Goal: Task Accomplishment & Management: Manage account settings

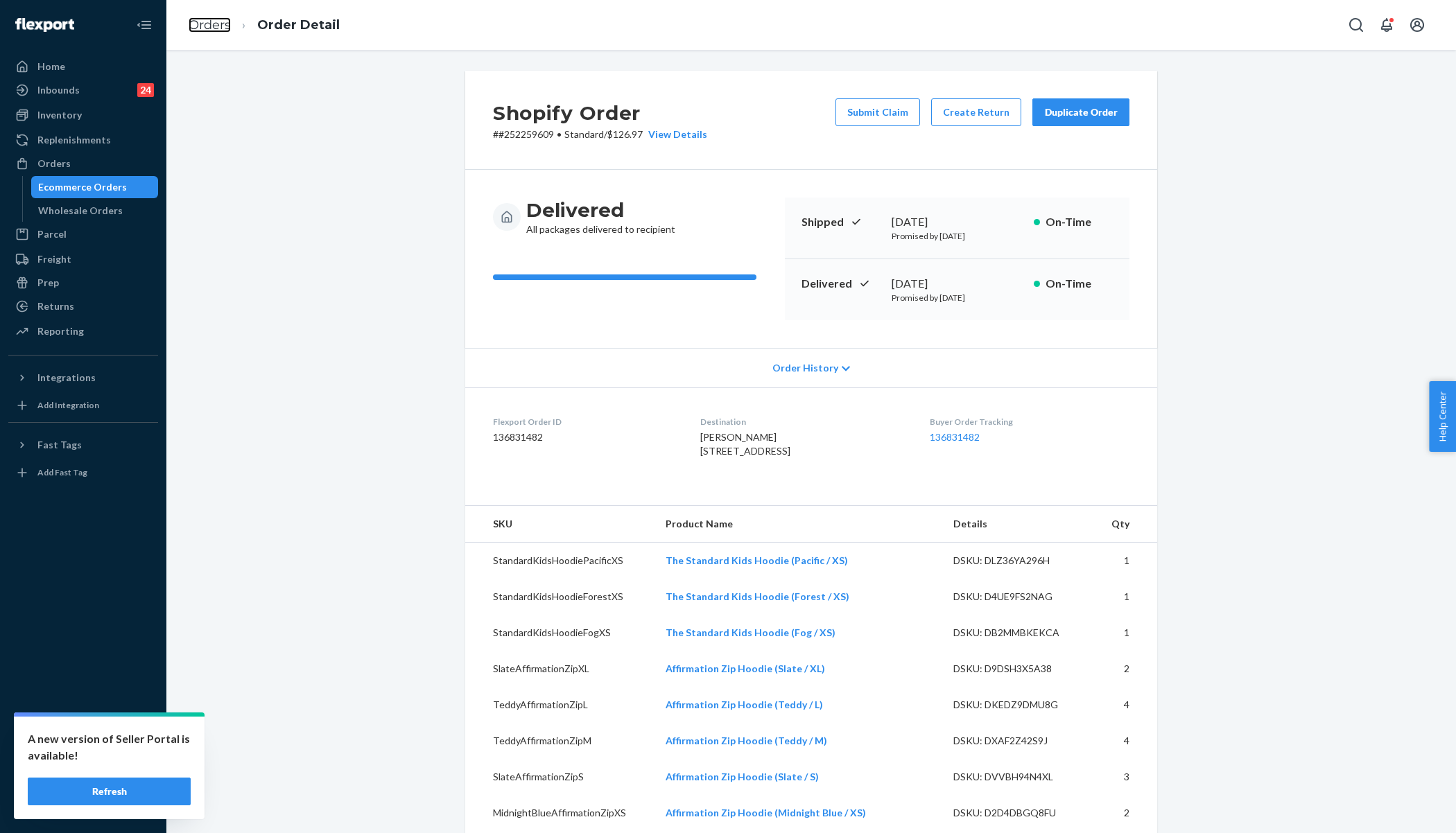
click at [225, 26] on link "Orders" at bounding box center [210, 25] width 43 height 15
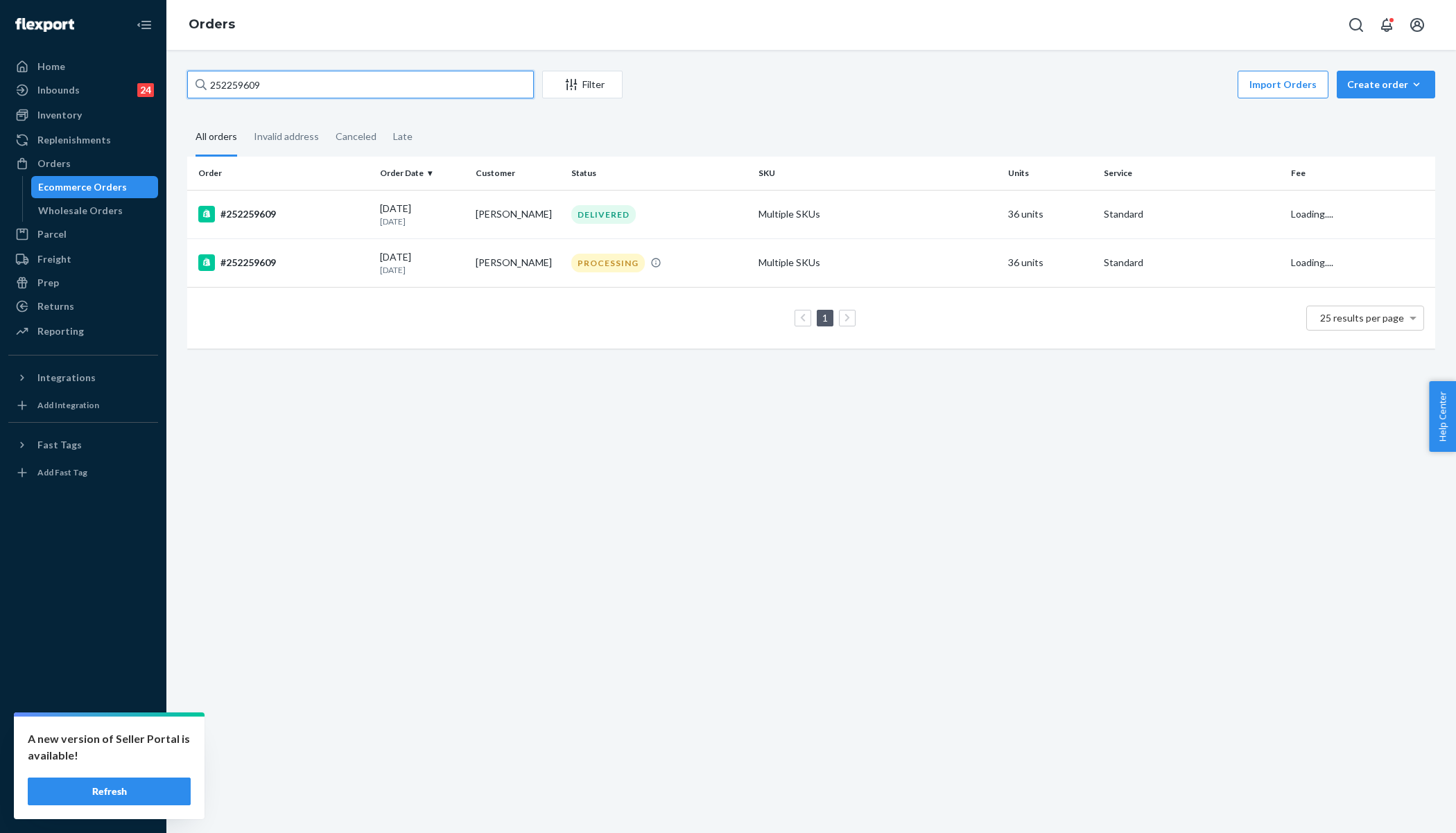
click at [312, 82] on input "252259609" at bounding box center [360, 85] width 347 height 28
paste input "447084"
type input "254470849"
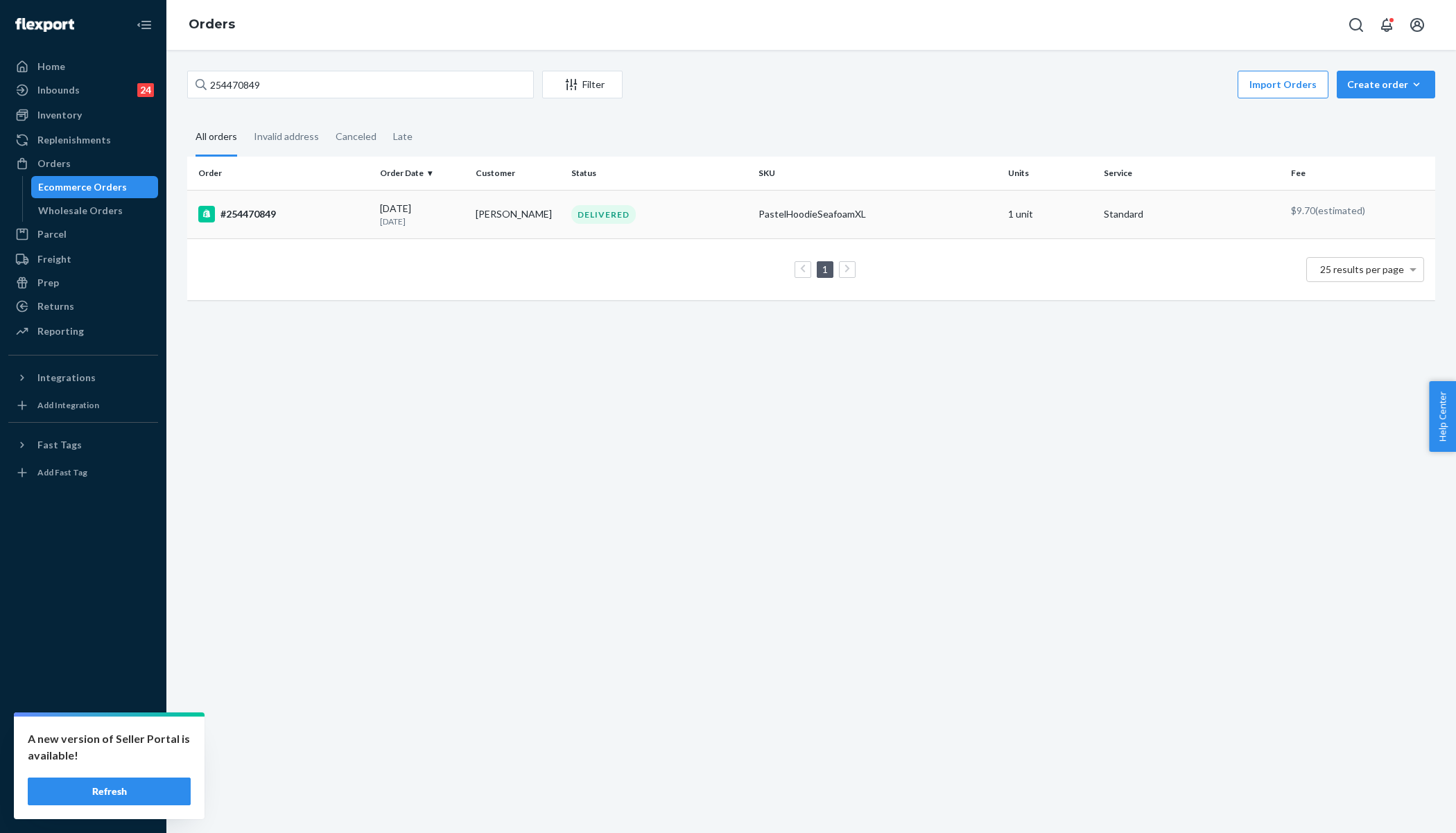
click at [330, 218] on div "#254470849" at bounding box center [284, 213] width 171 height 17
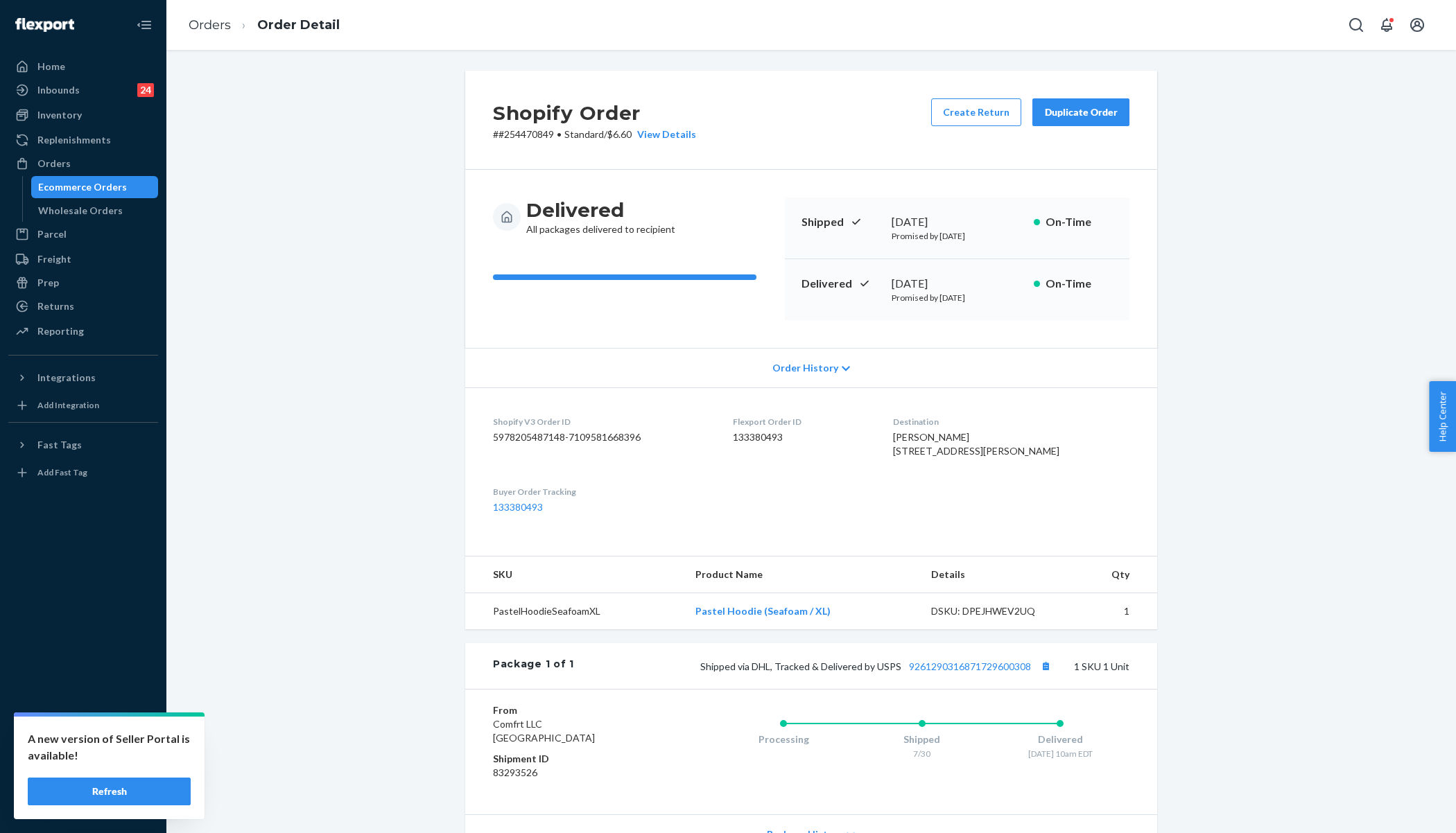
scroll to position [133, 0]
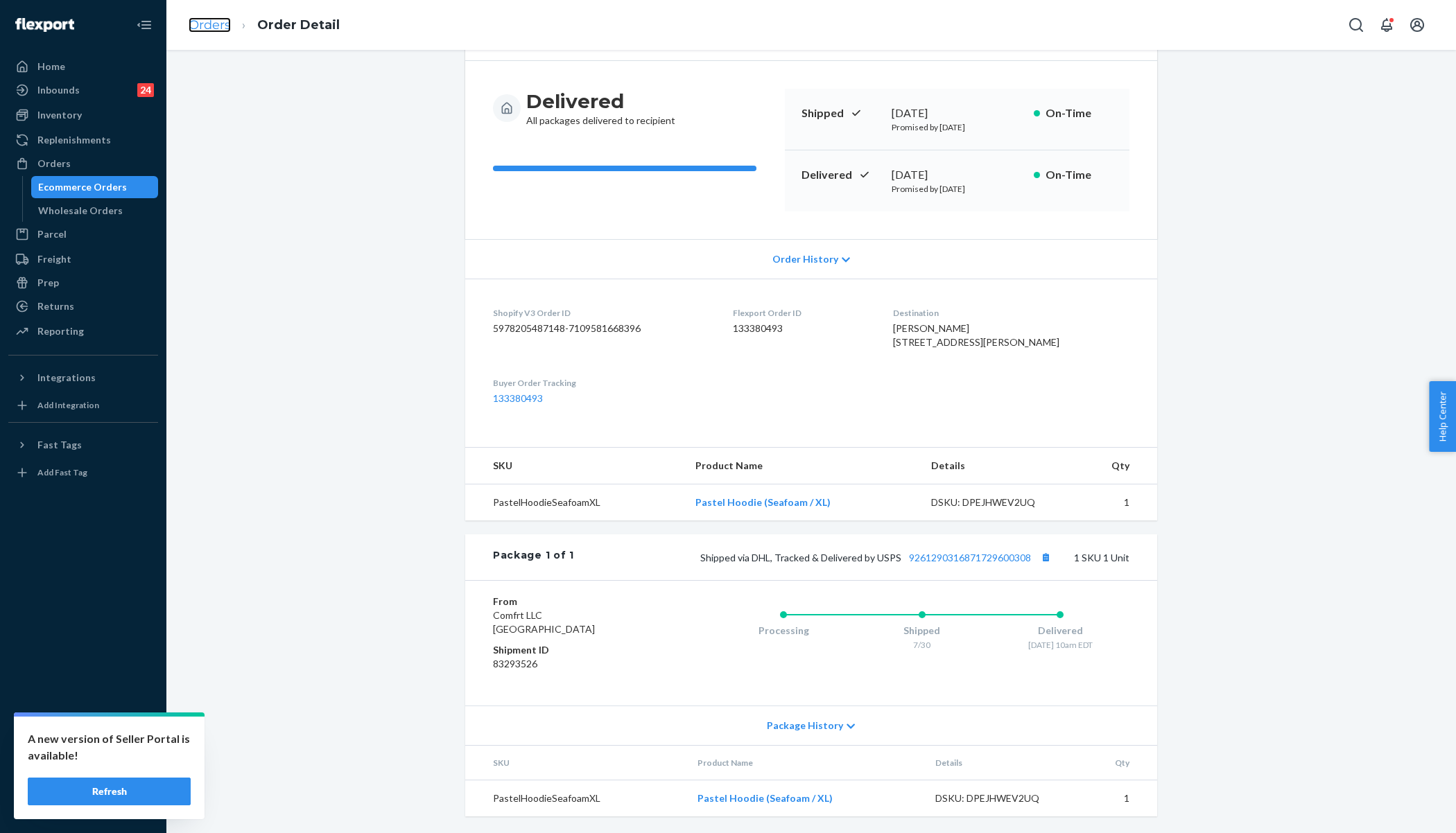
click at [198, 27] on link "Orders" at bounding box center [210, 25] width 43 height 15
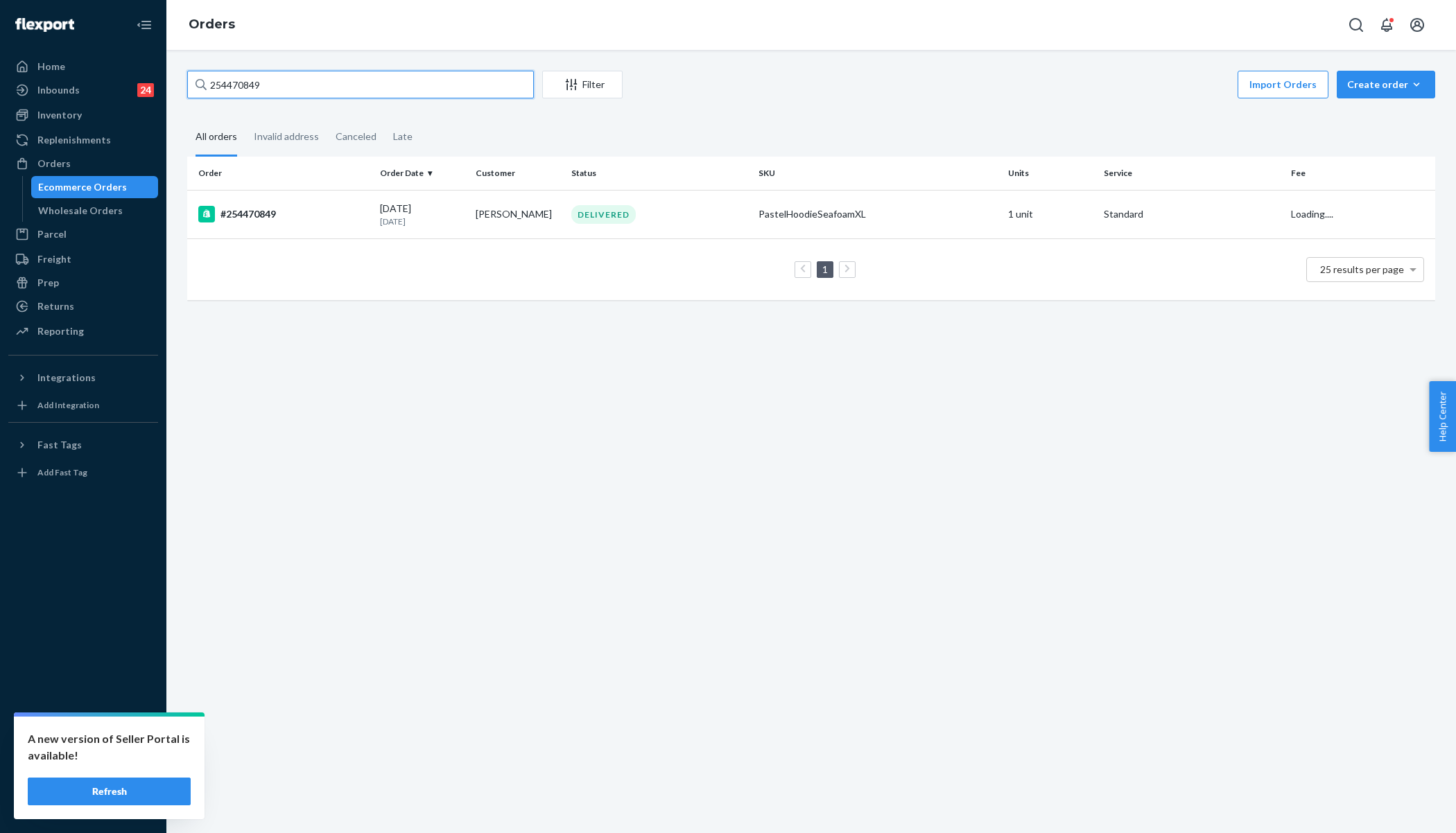
click at [340, 71] on input "254470849" at bounding box center [360, 85] width 347 height 28
paste input "5137237"
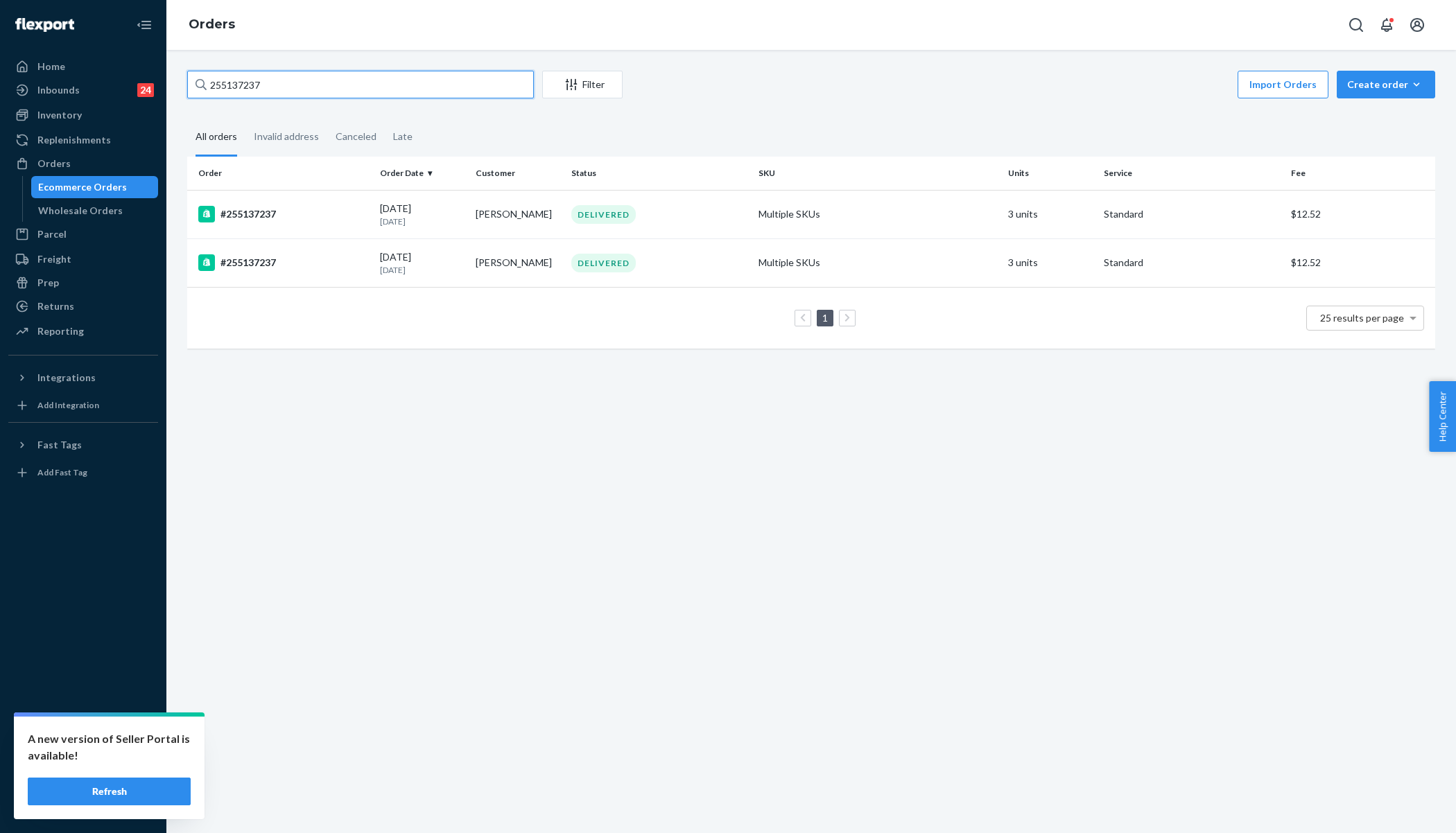
type input "255137237"
click at [57, 314] on div "Returns" at bounding box center [83, 306] width 147 height 20
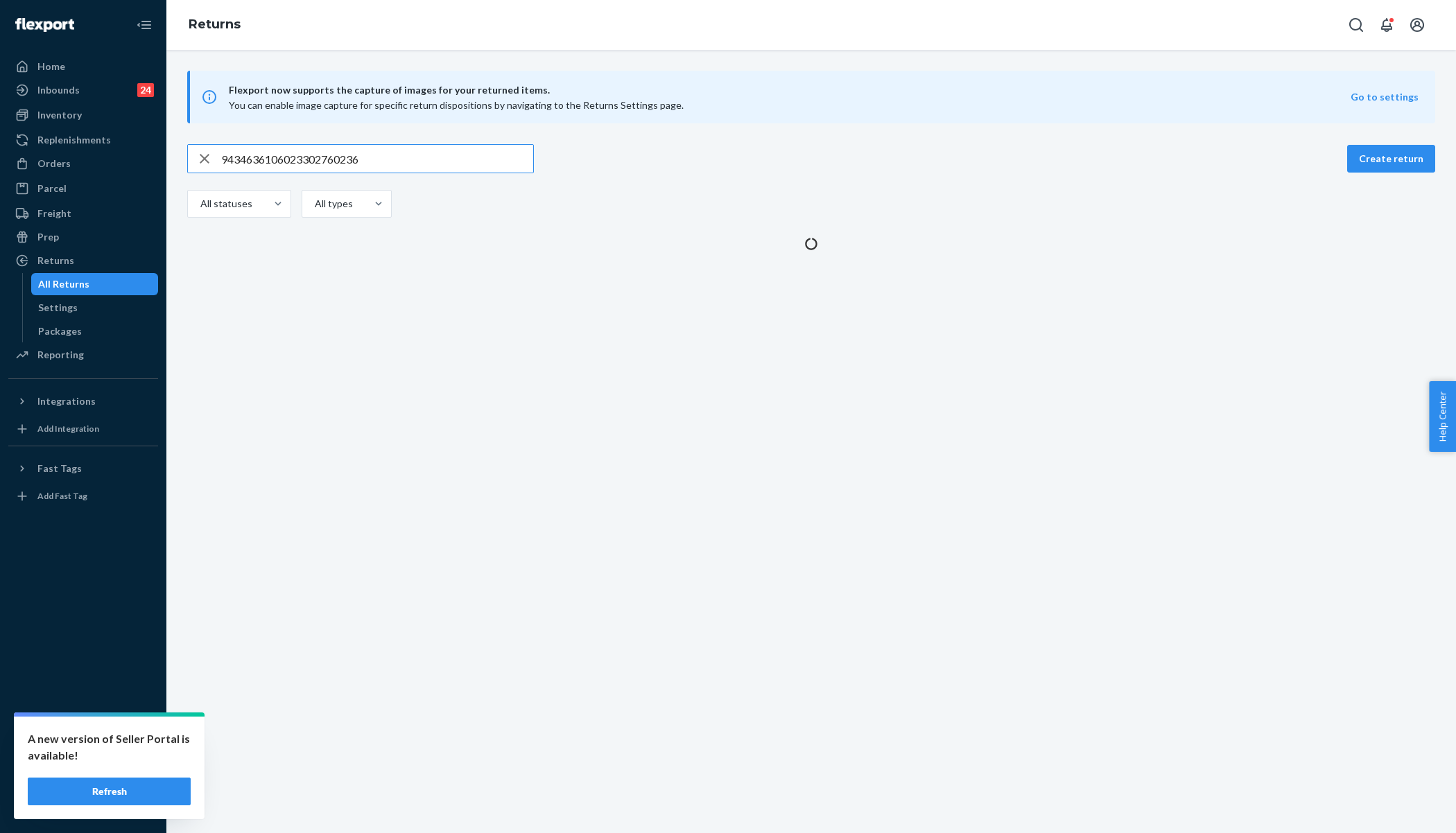
click at [278, 159] on input "9434636106023302760236" at bounding box center [378, 159] width 312 height 28
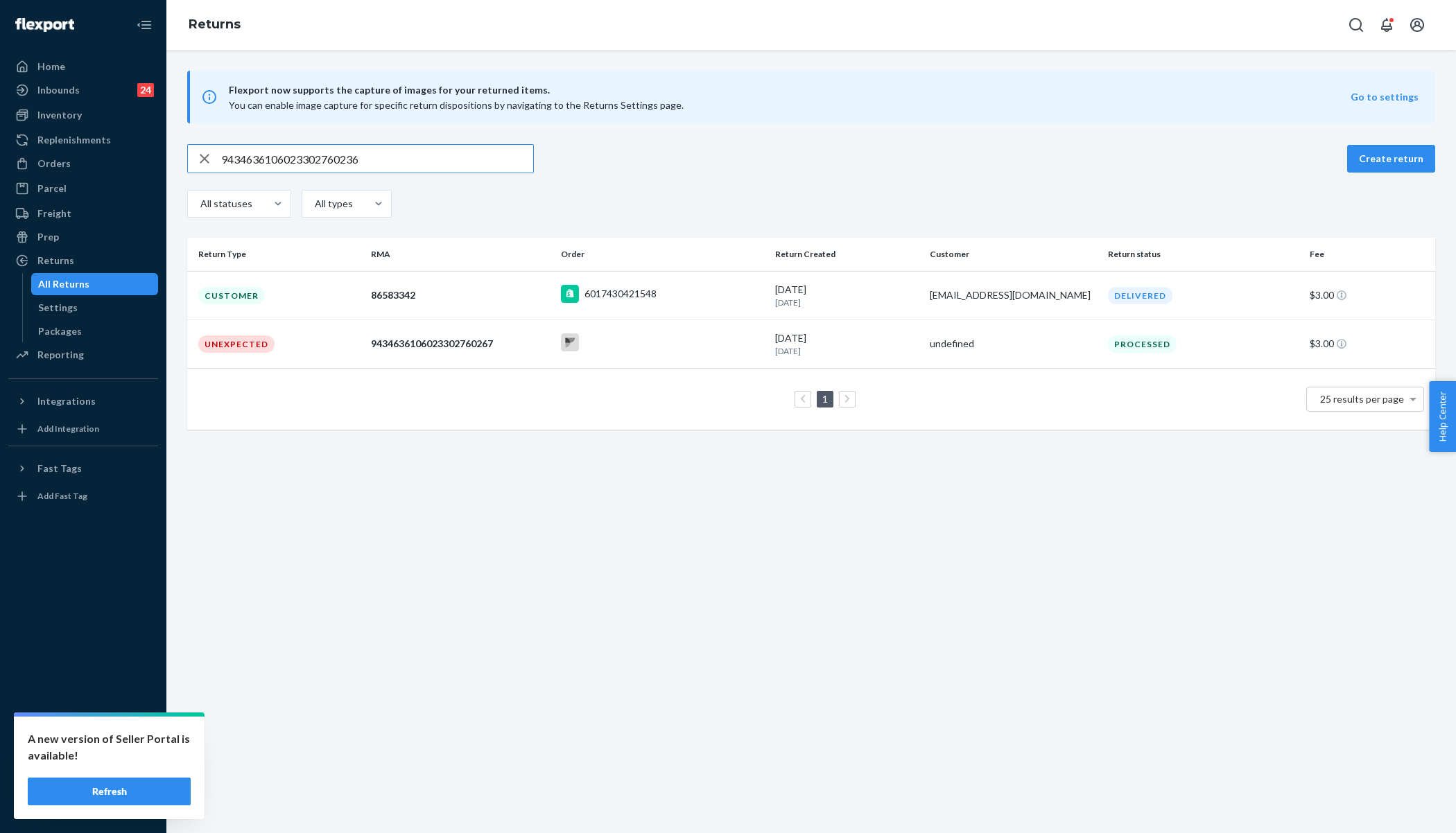
click at [278, 159] on input "9434636106023302760236" at bounding box center [378, 159] width 312 height 28
type input "LK250490537AU"
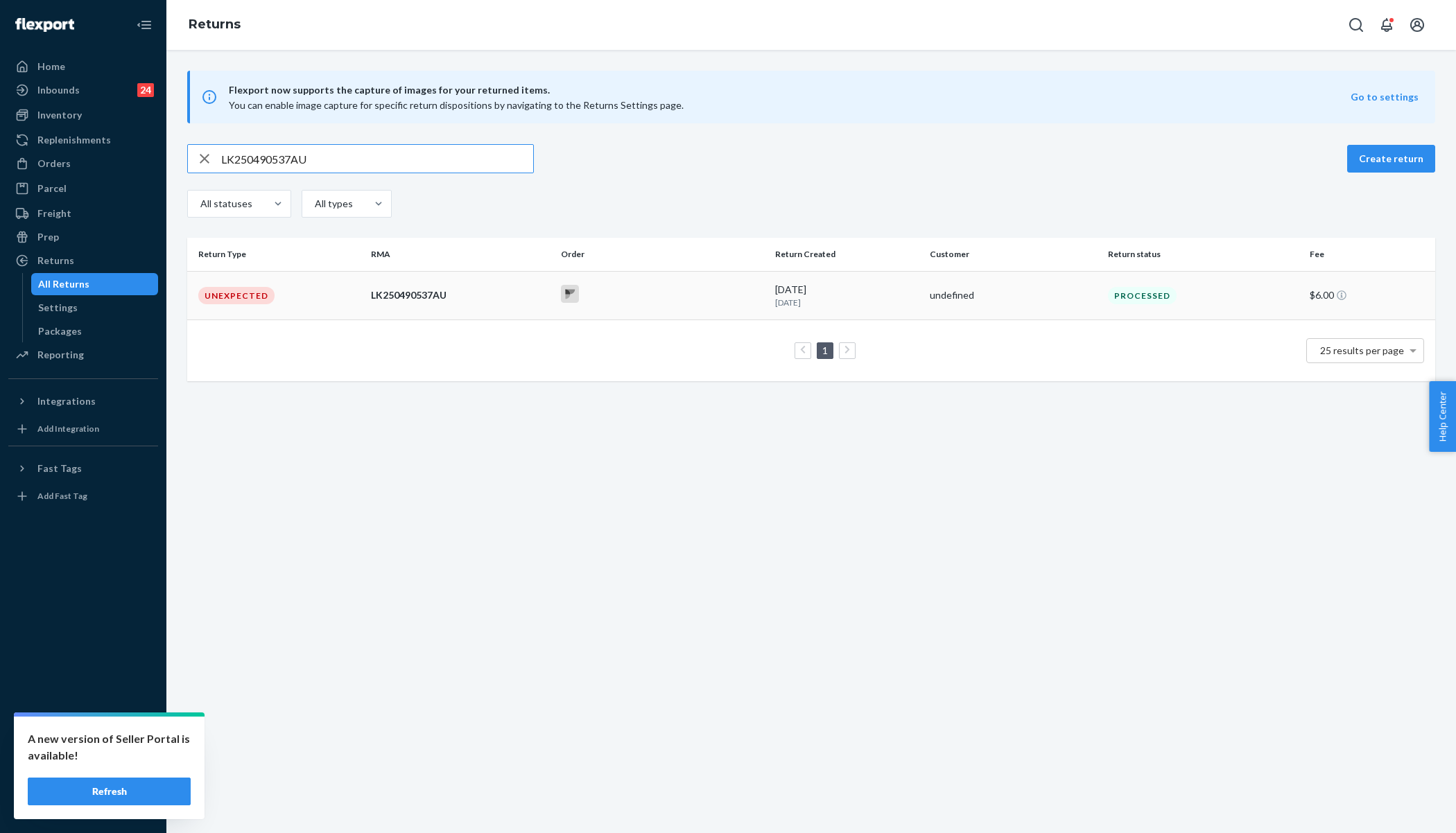
click at [476, 287] on td "LK250490537AU" at bounding box center [461, 294] width 190 height 48
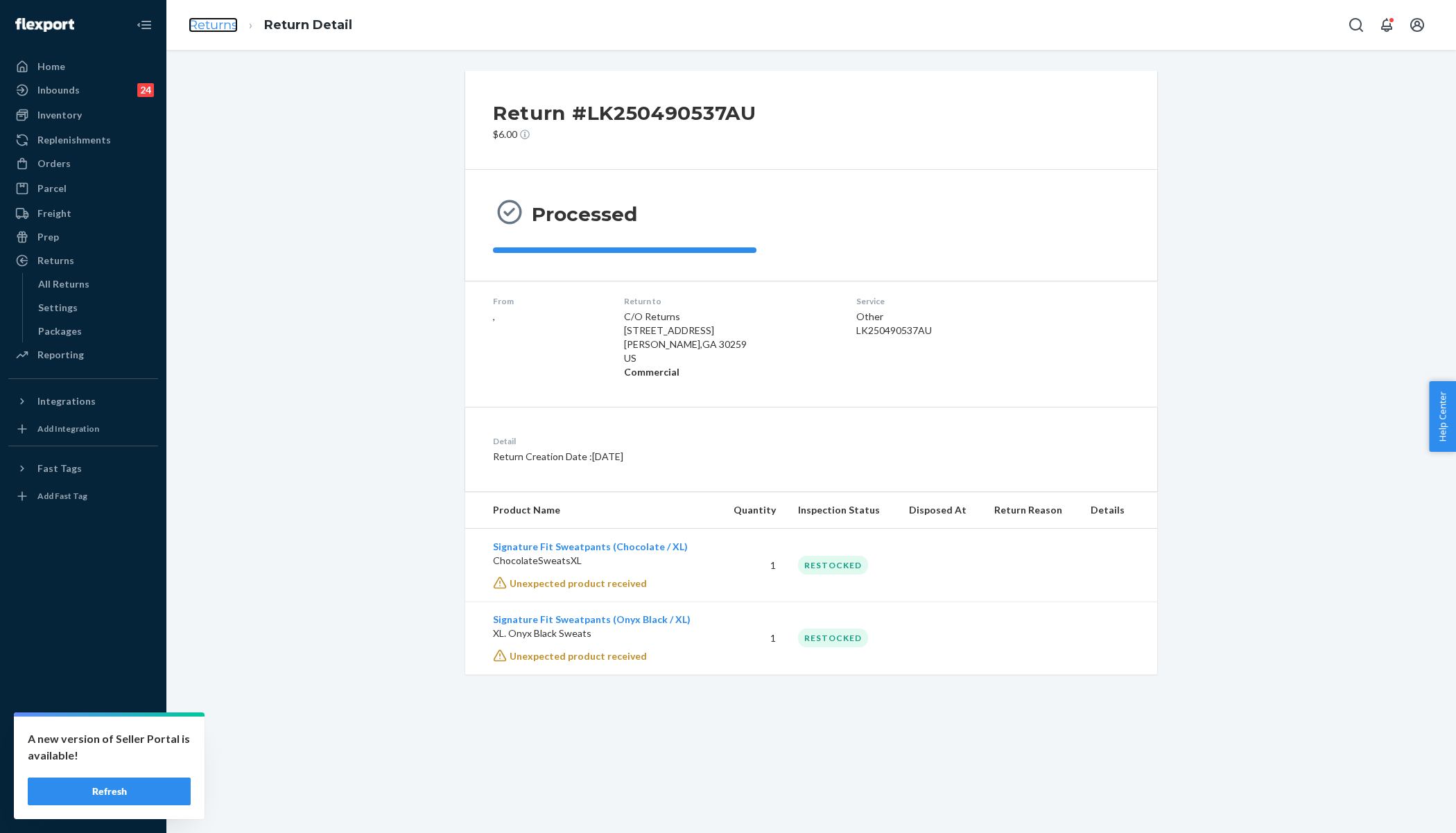
click at [216, 22] on link "Returns" at bounding box center [214, 25] width 49 height 15
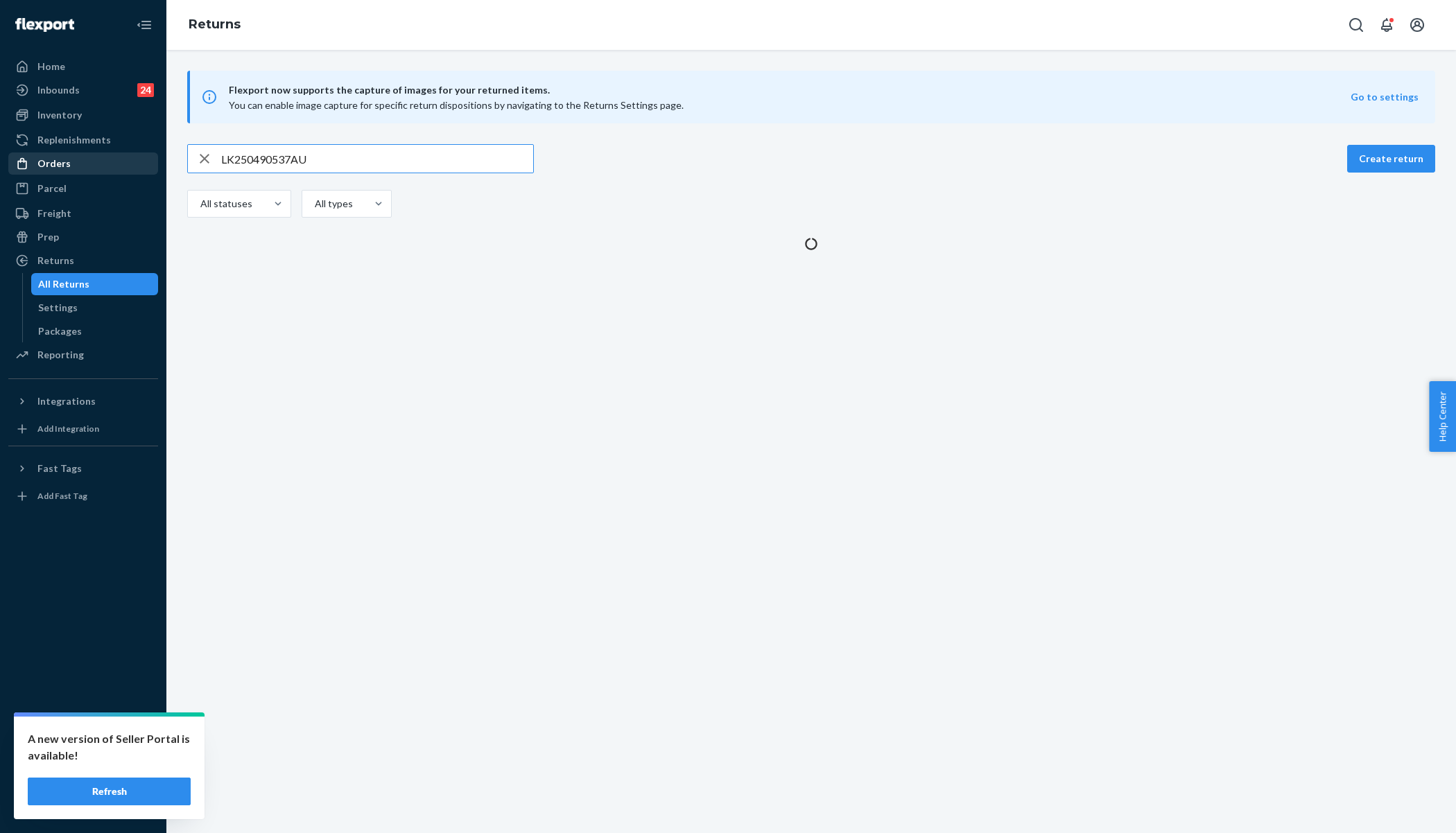
click at [73, 163] on div "Orders" at bounding box center [83, 164] width 147 height 20
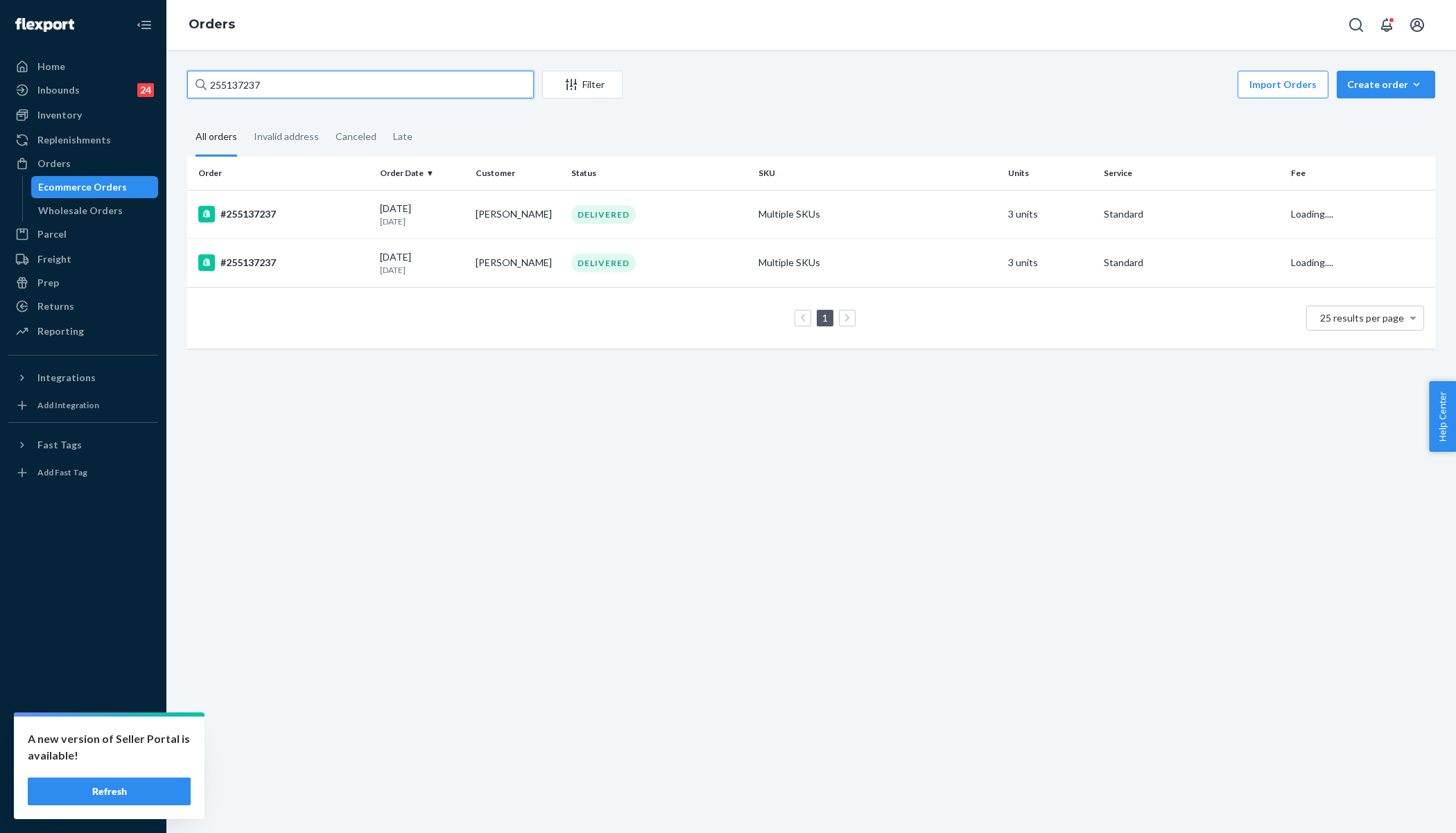
click at [282, 86] on input "255137237" at bounding box center [360, 85] width 347 height 28
paste input "231874"
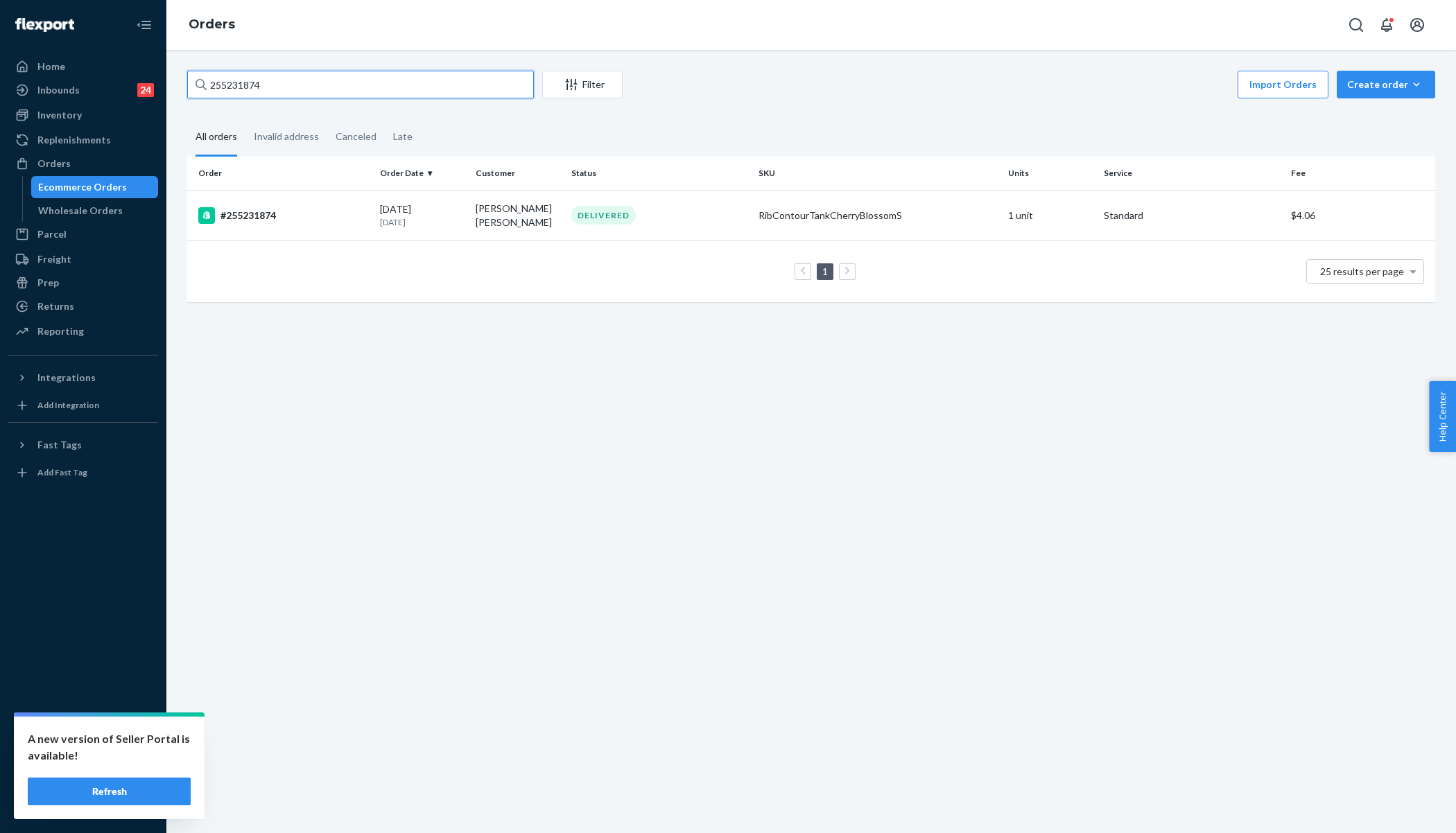
click at [296, 86] on input "255231874" at bounding box center [360, 85] width 347 height 28
paste input "52225"
type input "255252225"
click at [364, 206] on div "#255252225" at bounding box center [284, 213] width 171 height 17
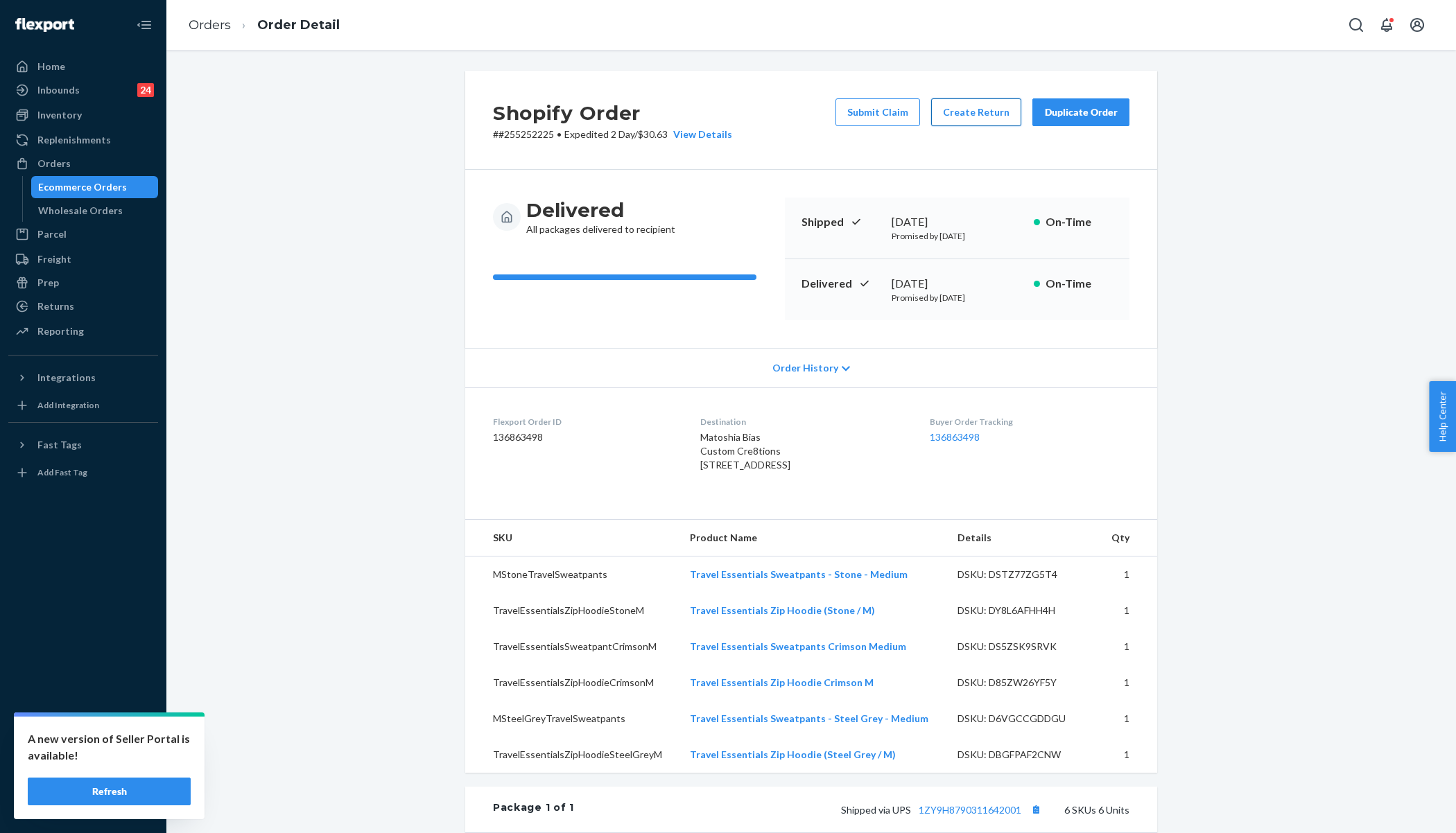
click at [983, 115] on button "Create Return" at bounding box center [976, 113] width 90 height 28
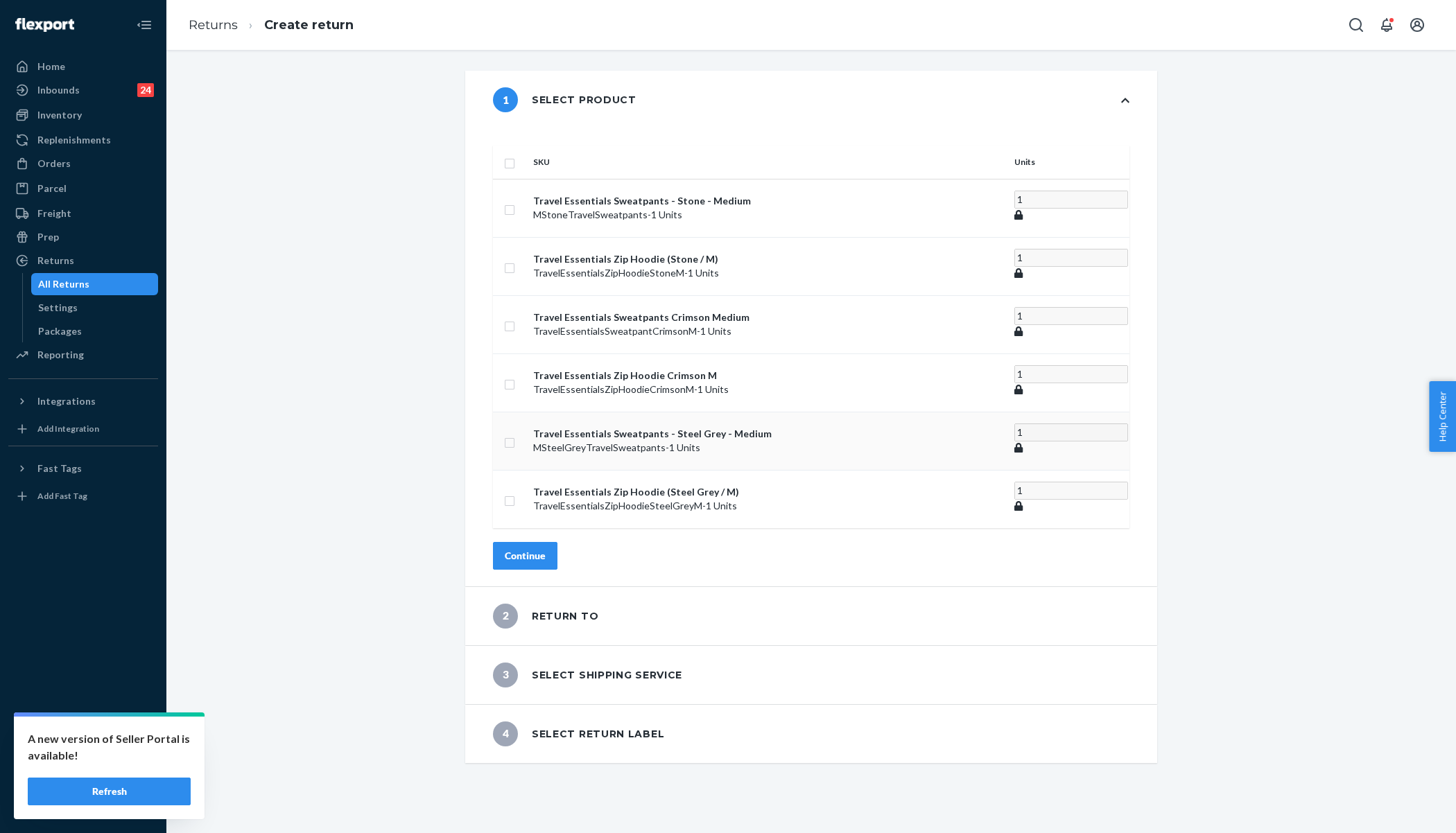
click at [515, 434] on input "checkbox" at bounding box center [509, 441] width 11 height 15
checkbox input "true"
click at [546, 544] on div "Continue" at bounding box center [524, 551] width 41 height 14
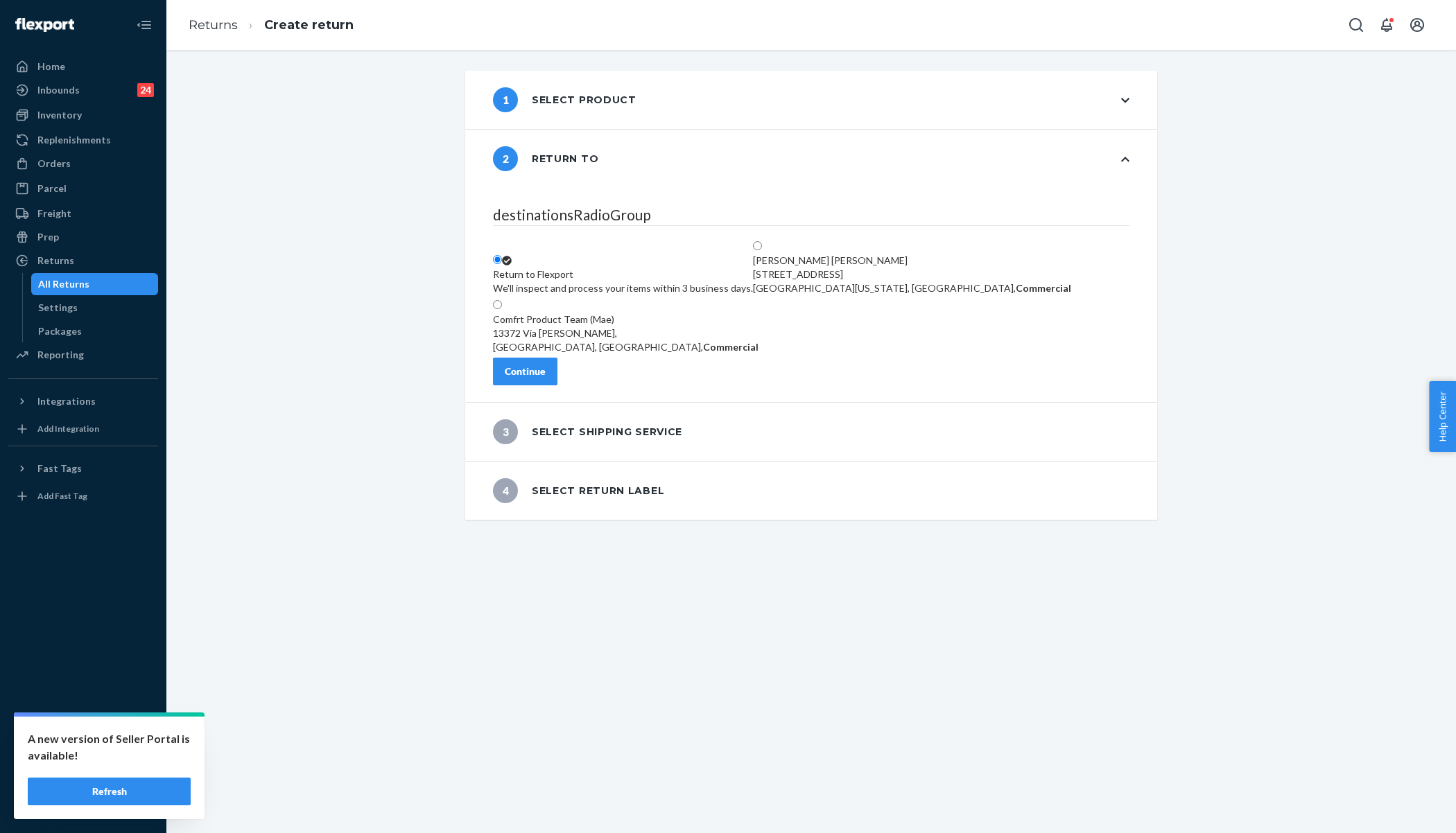
click at [546, 378] on div "Continue" at bounding box center [524, 372] width 41 height 14
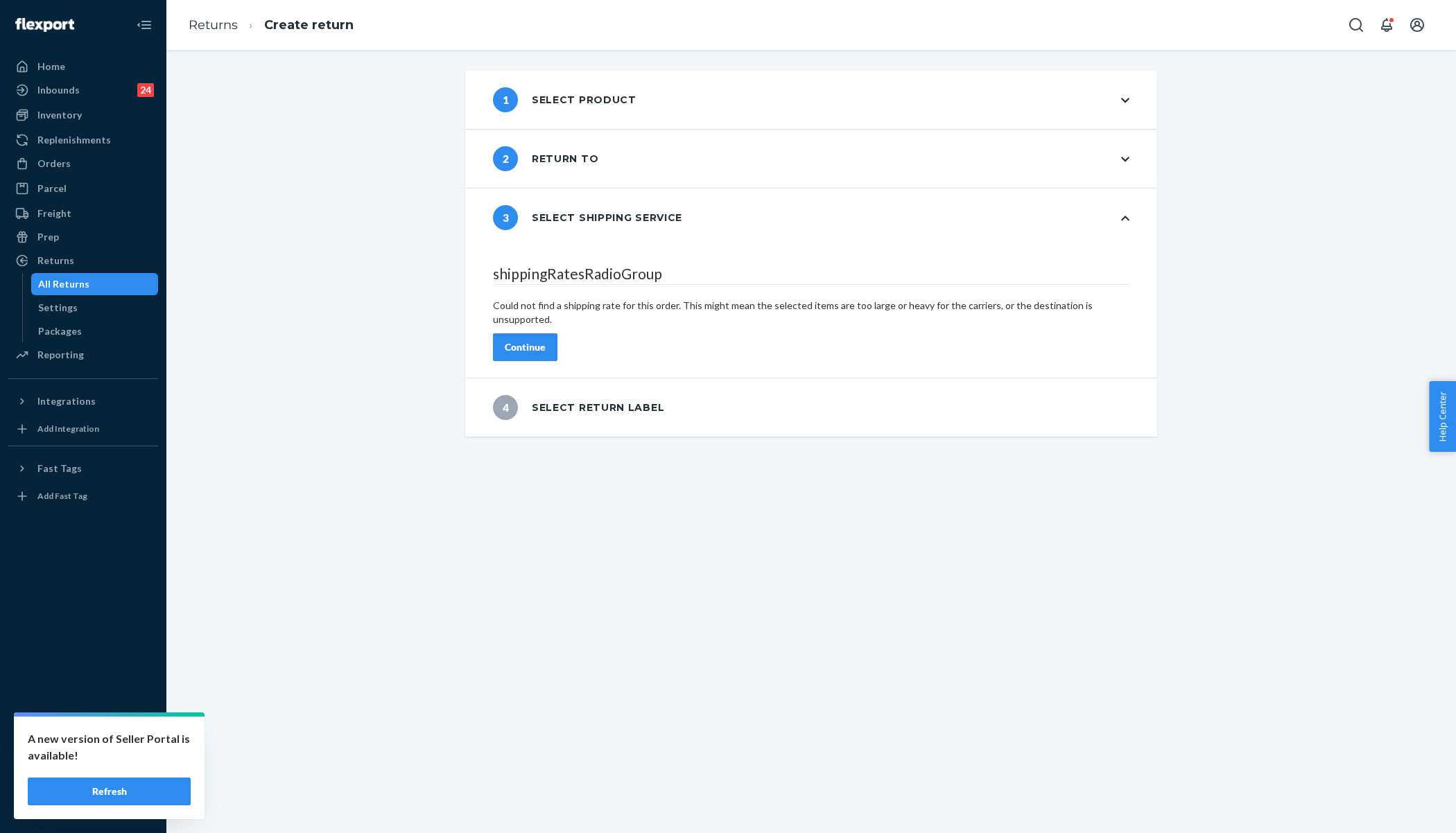
click at [669, 94] on div "1 Select product" at bounding box center [812, 100] width 692 height 58
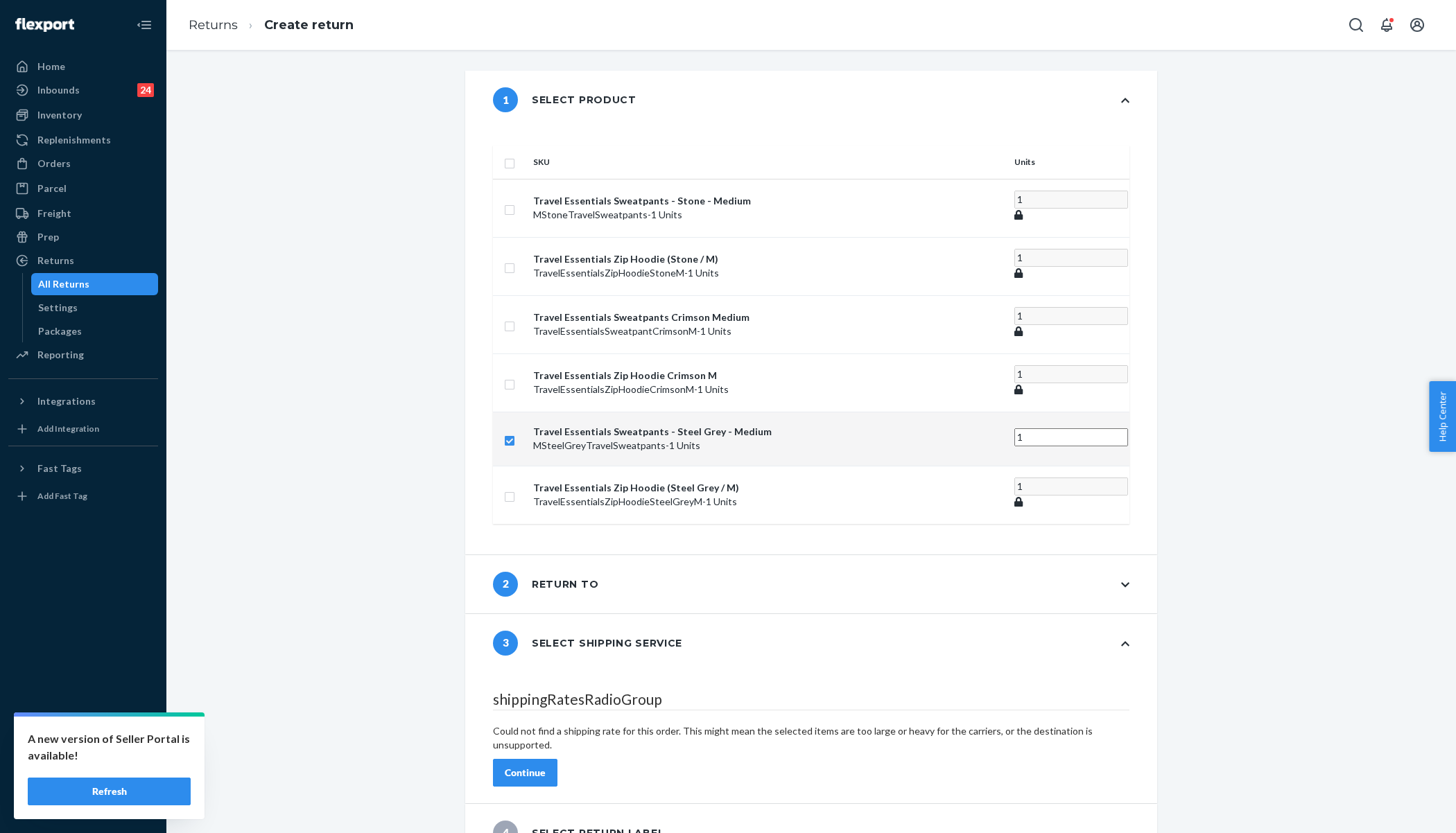
click at [599, 555] on div "2 Return to" at bounding box center [812, 584] width 692 height 58
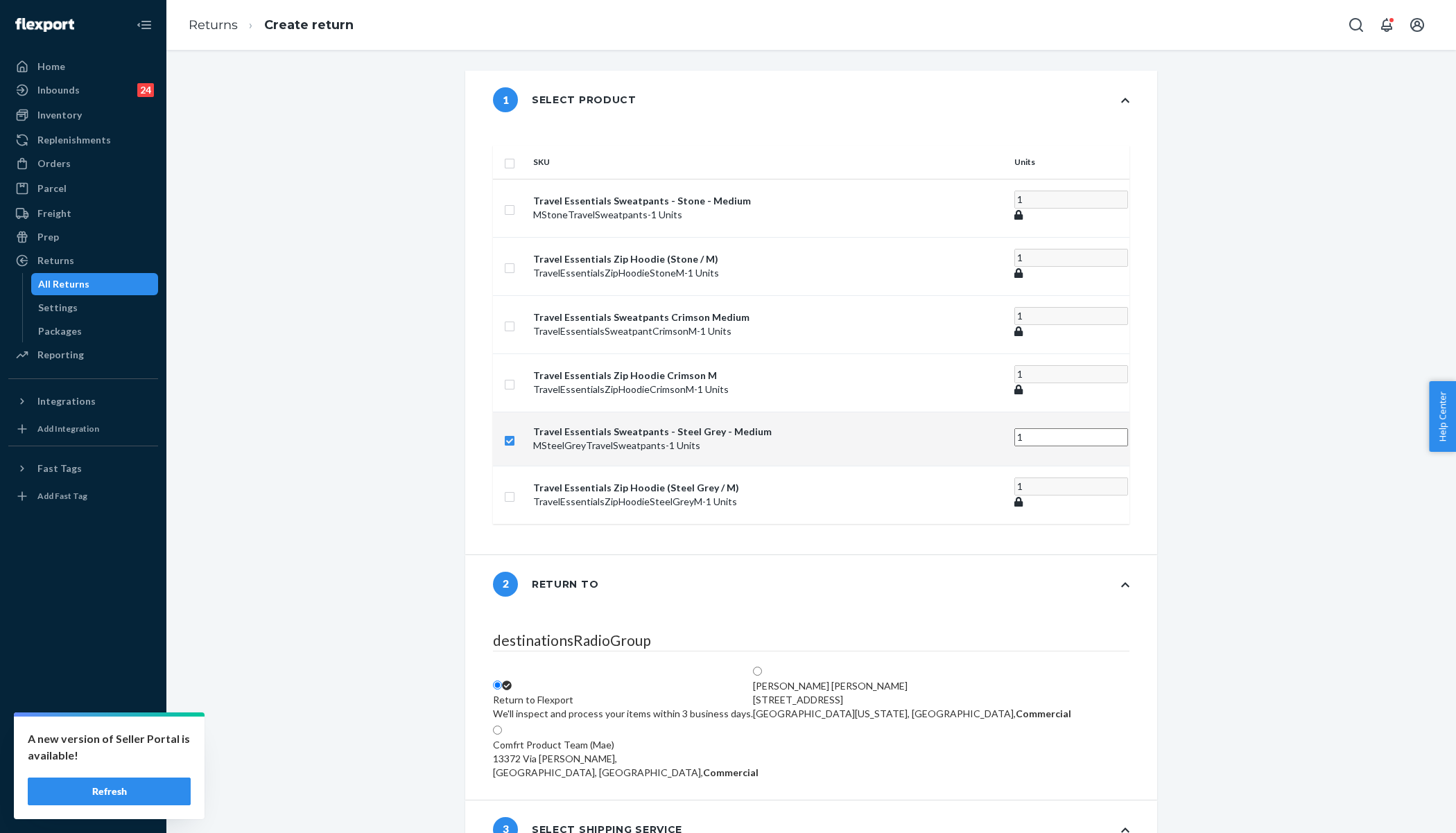
scroll to position [113, 0]
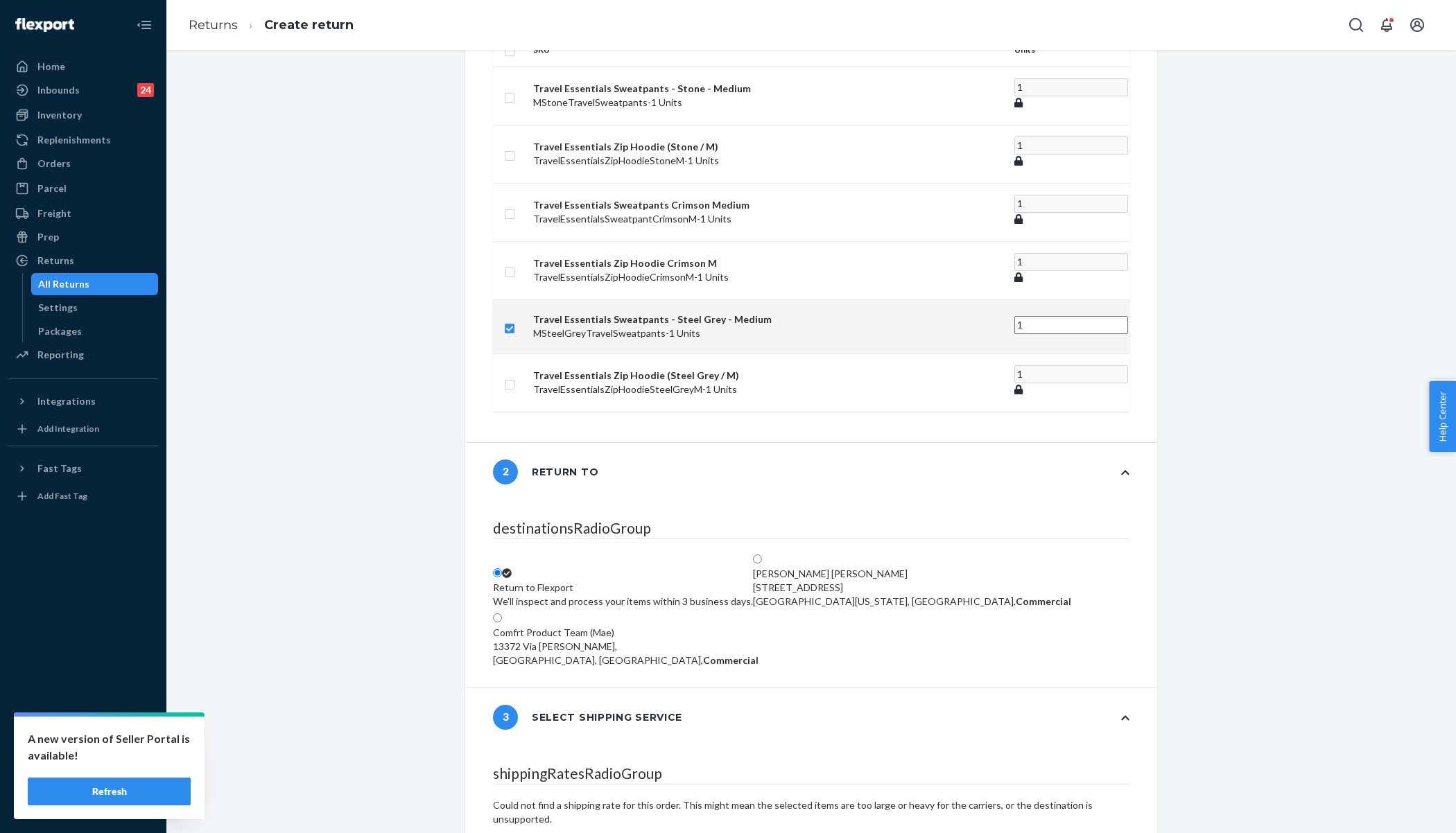
click at [699, 595] on div "We'll inspect and process your items within 3 business days." at bounding box center [623, 602] width 260 height 14
click at [502, 568] on input "Return to Flexport We'll inspect and process your items within 3 business days." at bounding box center [497, 572] width 9 height 9
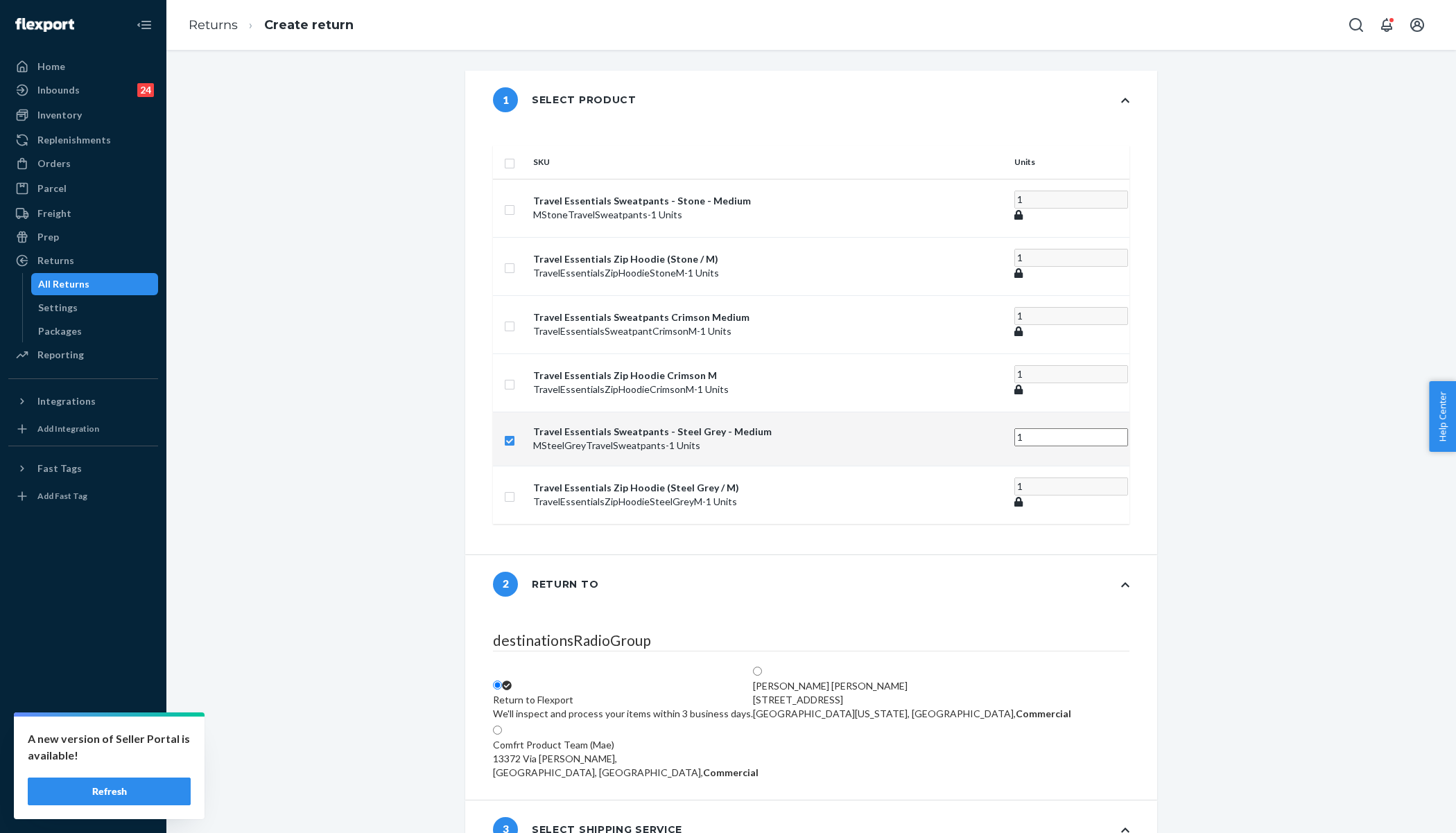
click at [515, 154] on input "checkbox" at bounding box center [509, 161] width 11 height 15
checkbox input "true"
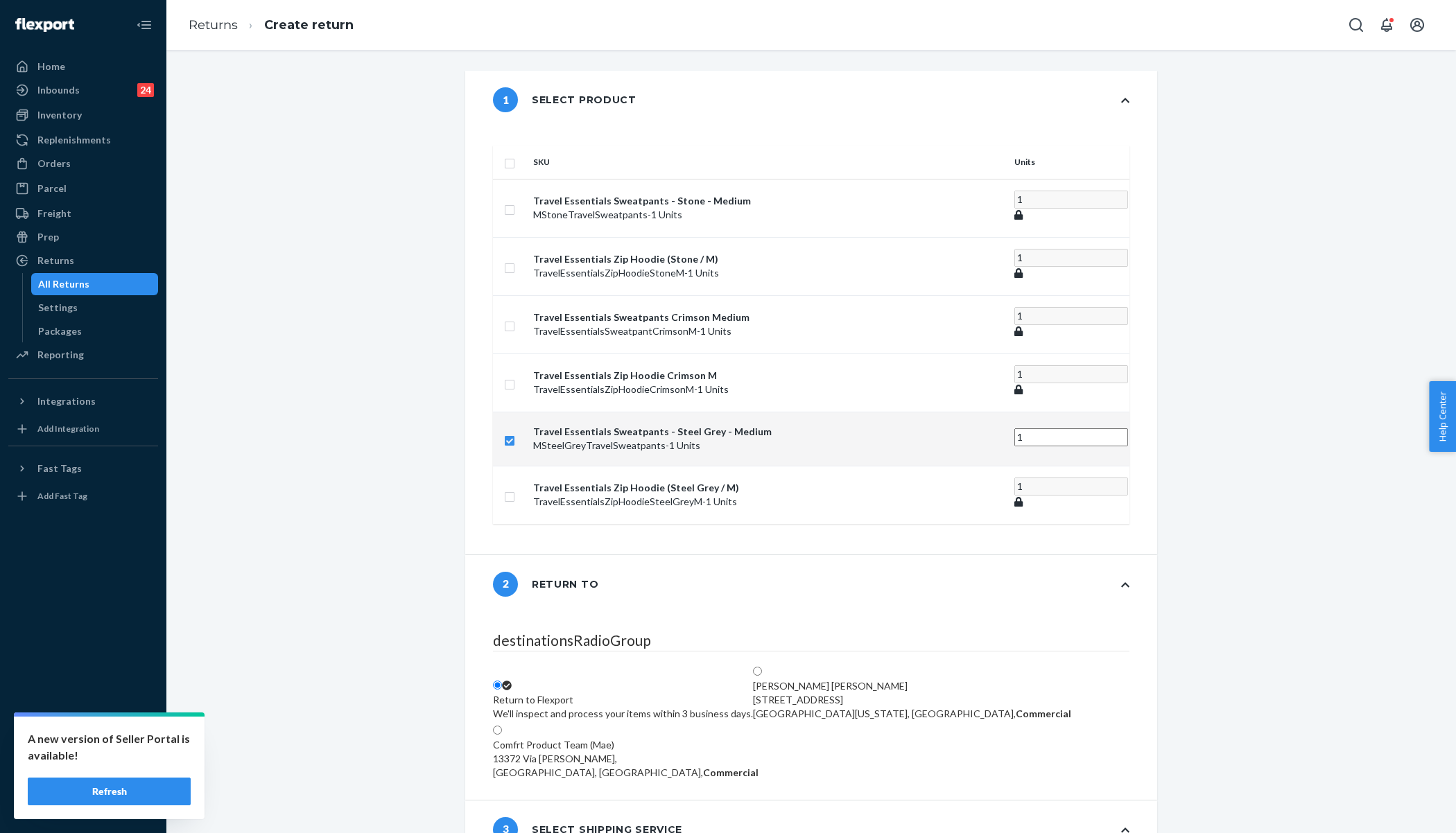
checkbox input "true"
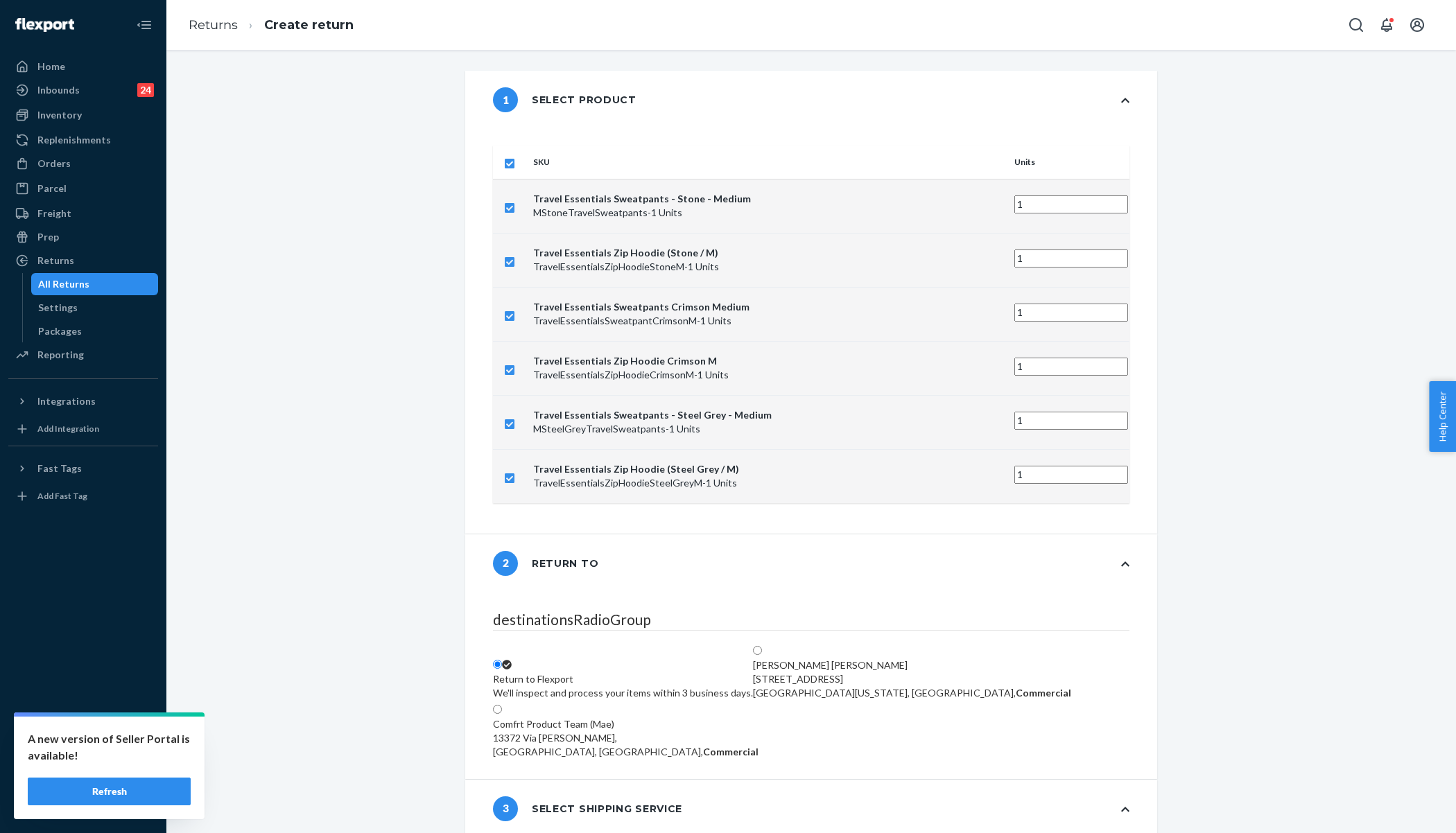
click at [515, 154] on input "checkbox" at bounding box center [509, 161] width 11 height 15
checkbox input "false"
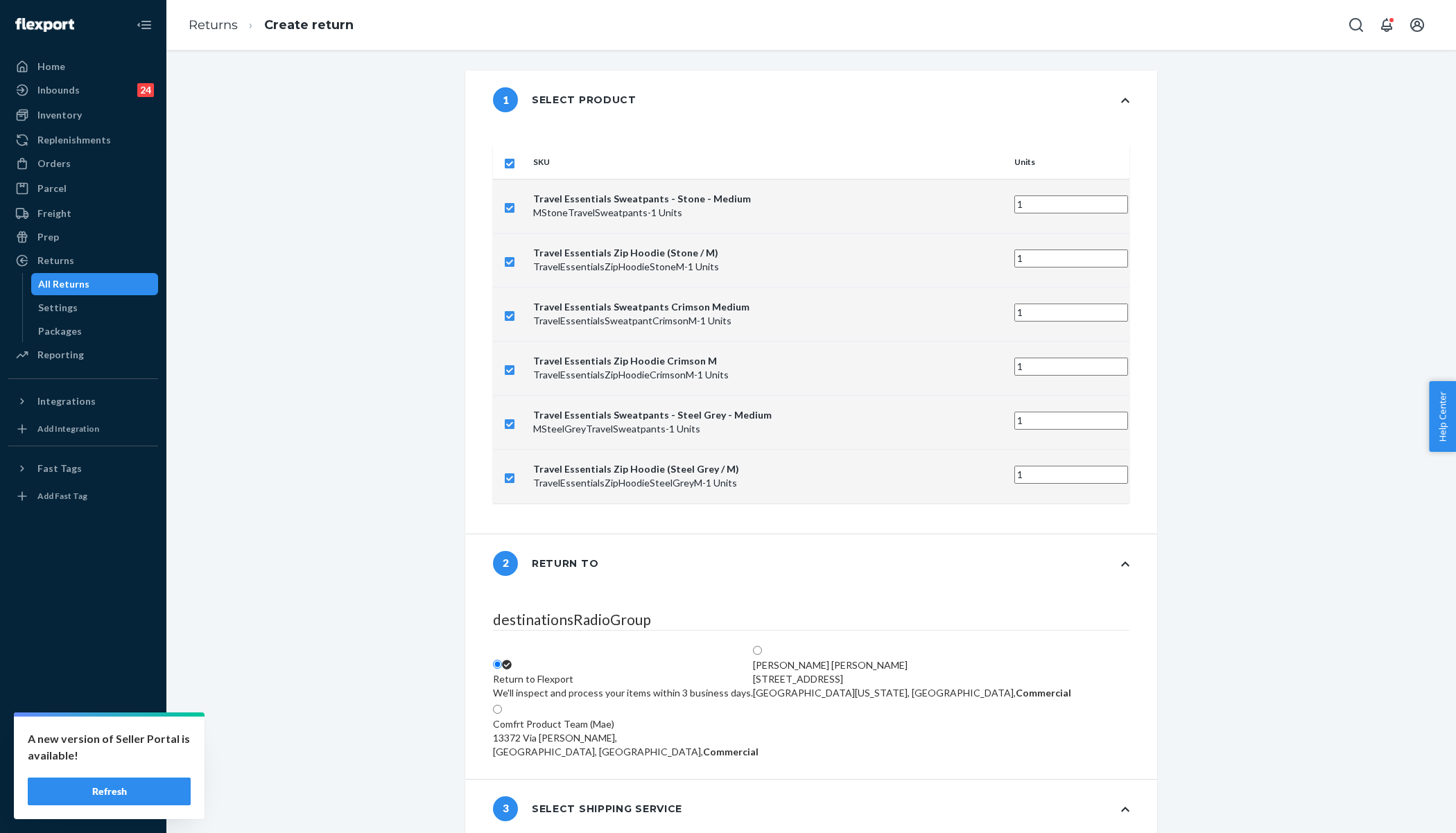
checkbox input "false"
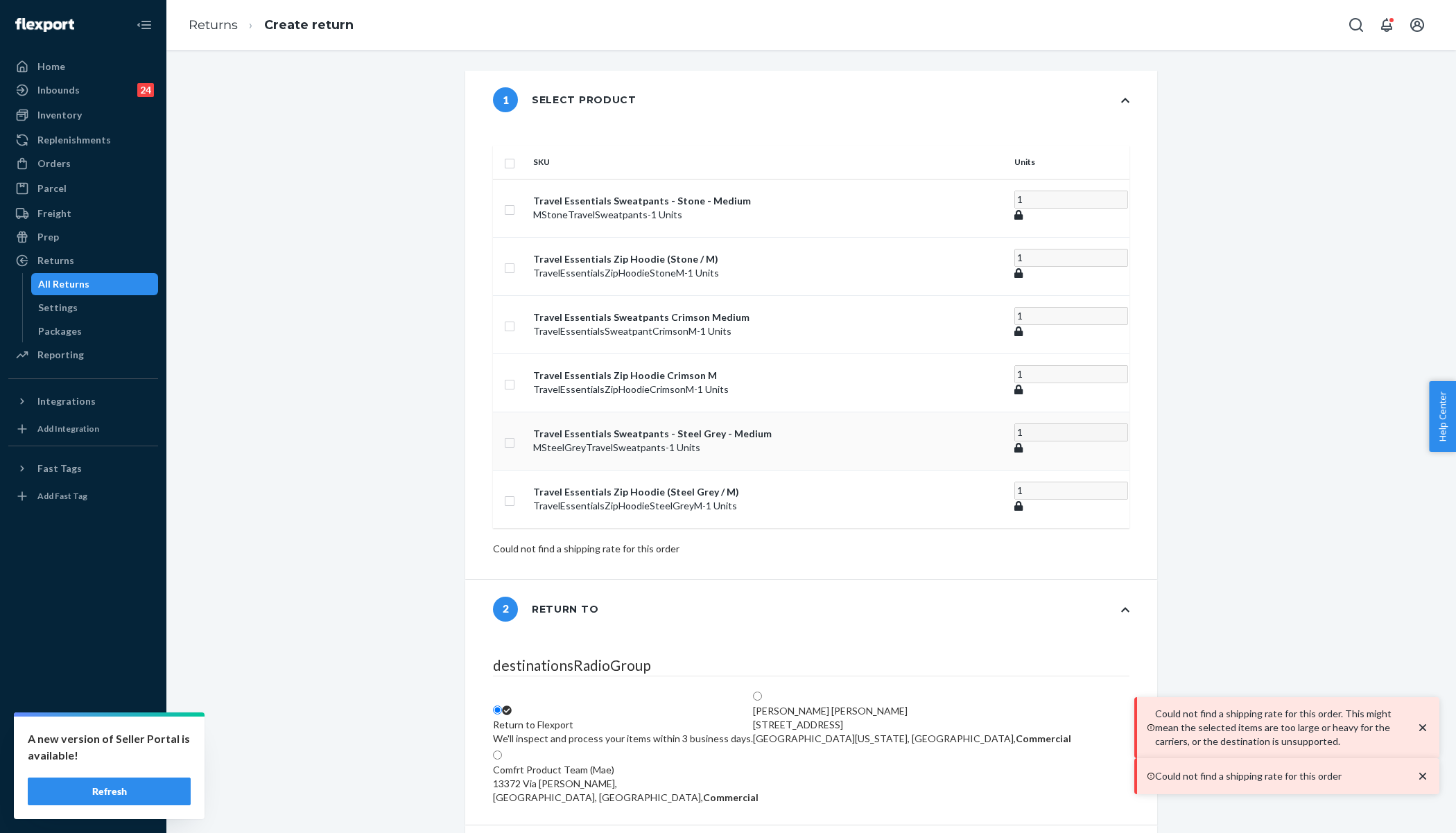
click at [515, 434] on input "checkbox" at bounding box center [509, 441] width 11 height 15
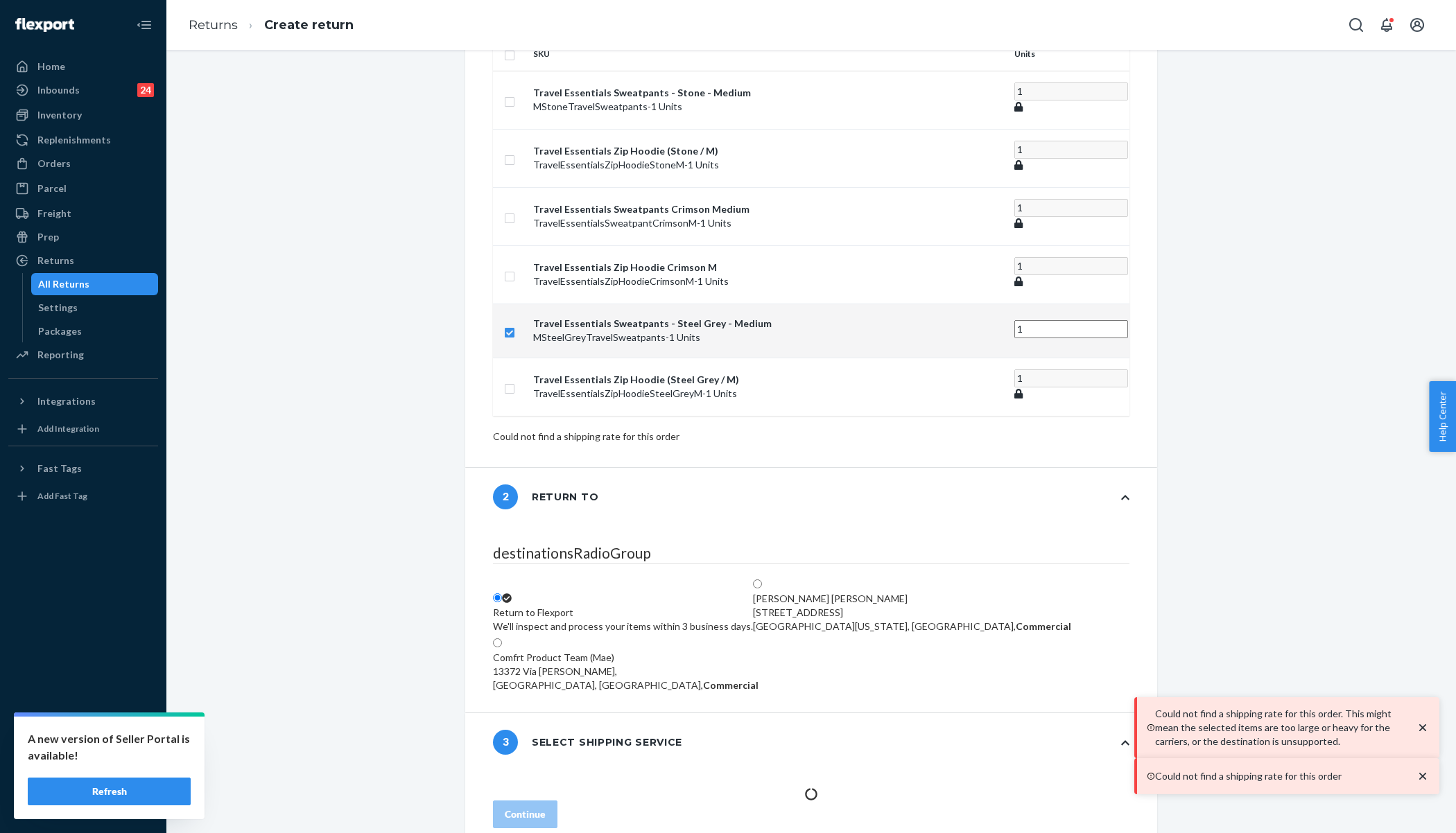
scroll to position [123, 0]
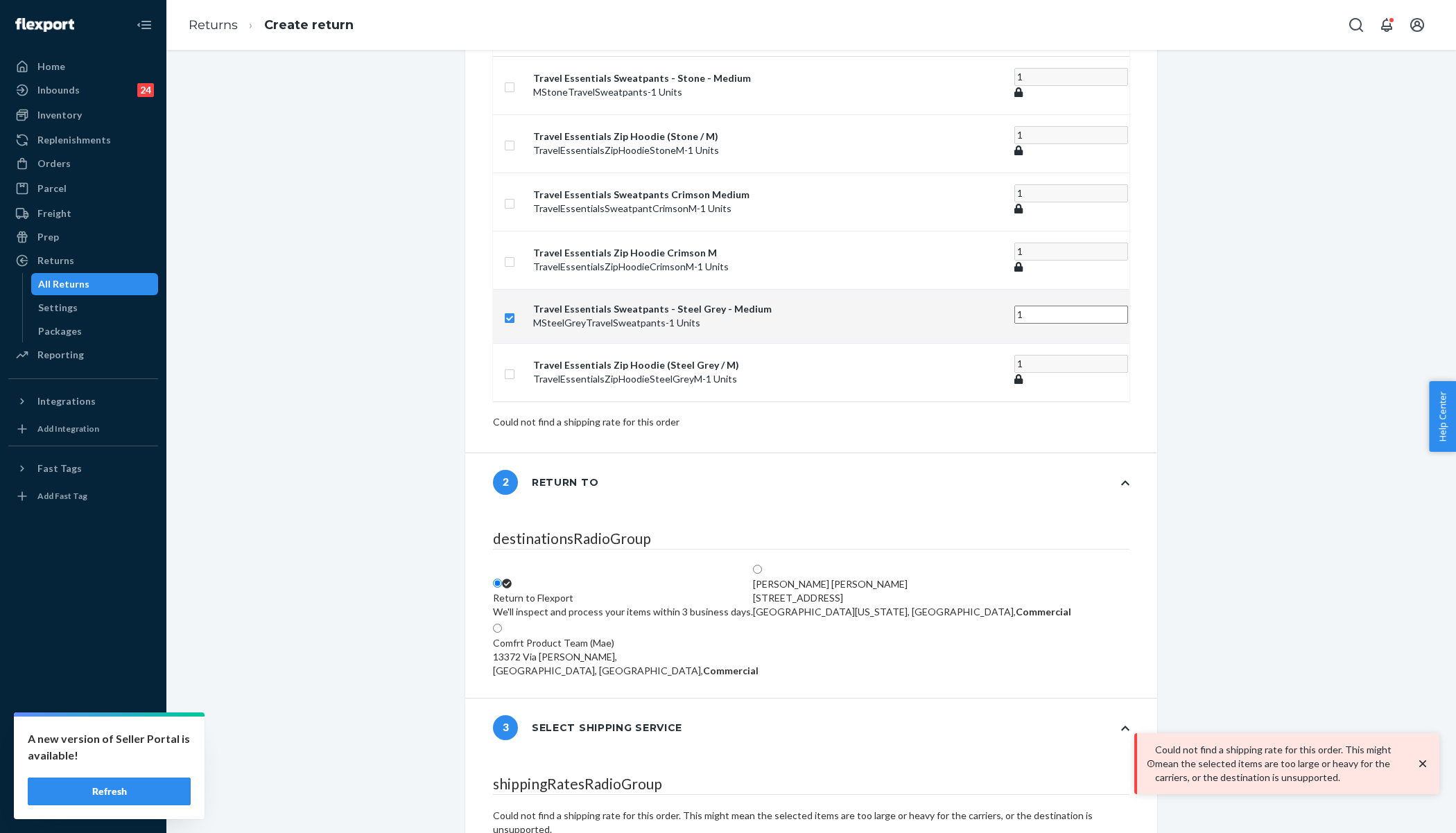
click at [515, 309] on input "checkbox" at bounding box center [509, 316] width 11 height 15
checkbox input "false"
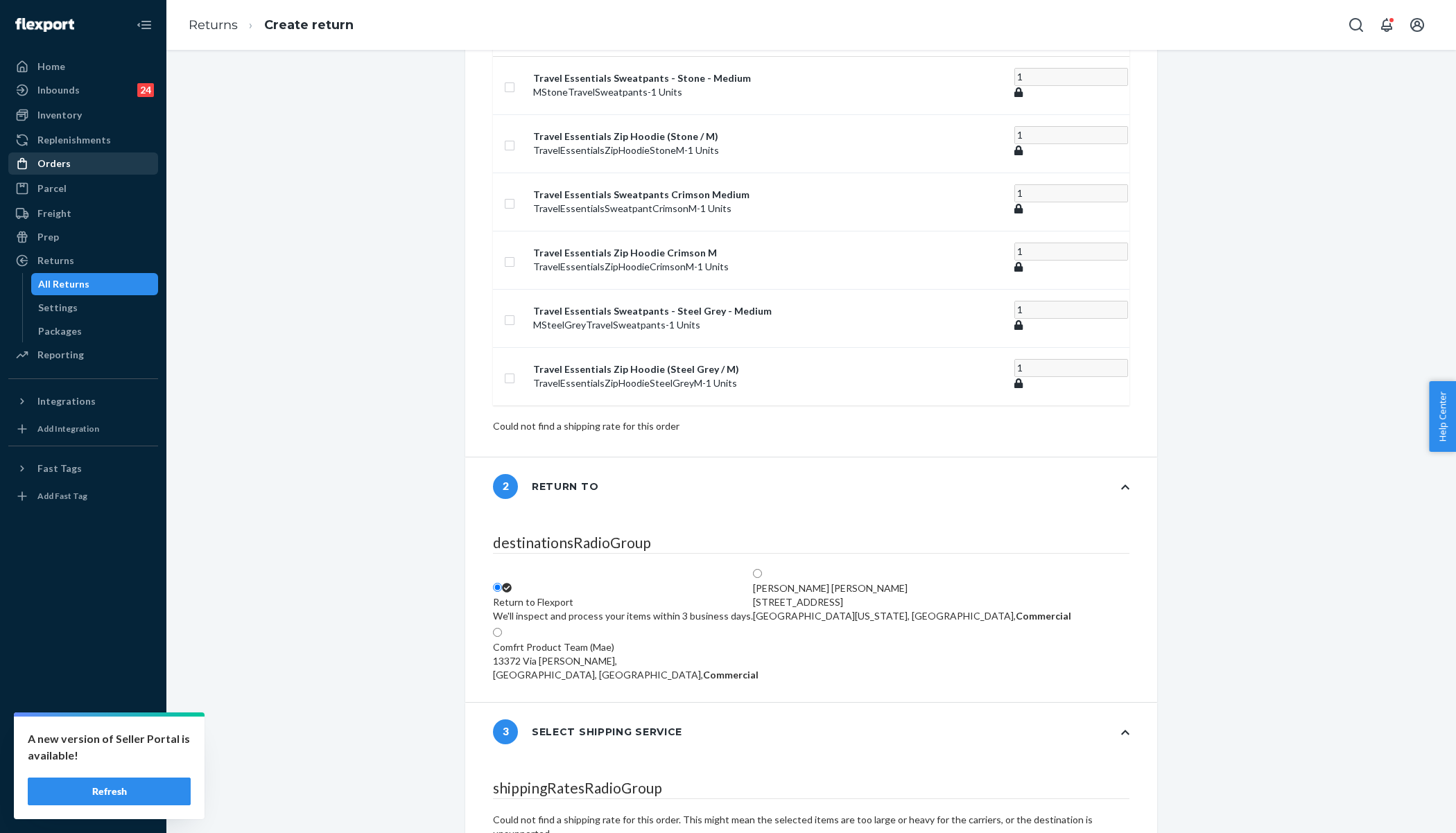
click at [80, 165] on div "Orders" at bounding box center [83, 164] width 147 height 20
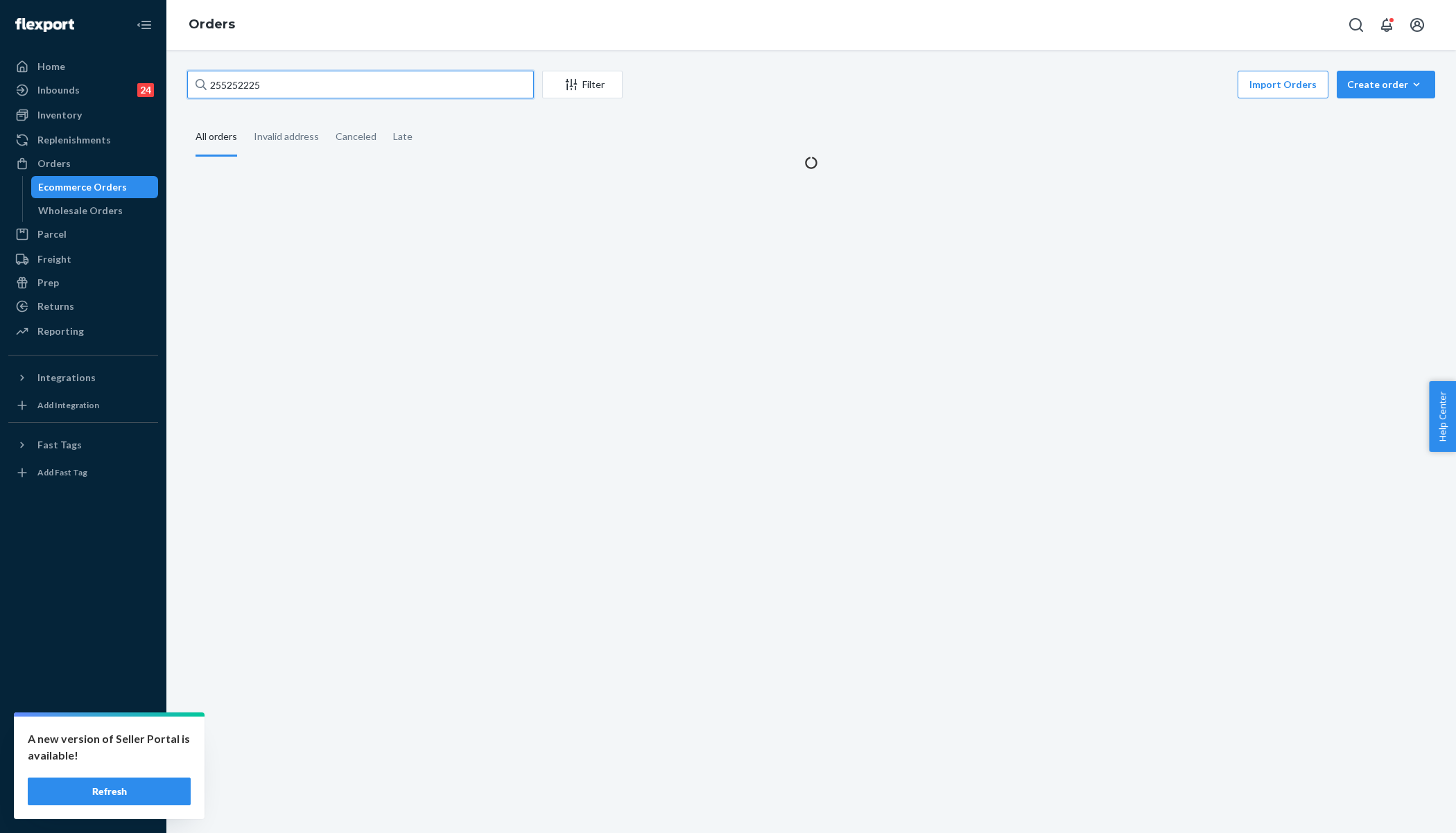
click at [273, 87] on input "255252225" at bounding box center [360, 85] width 347 height 28
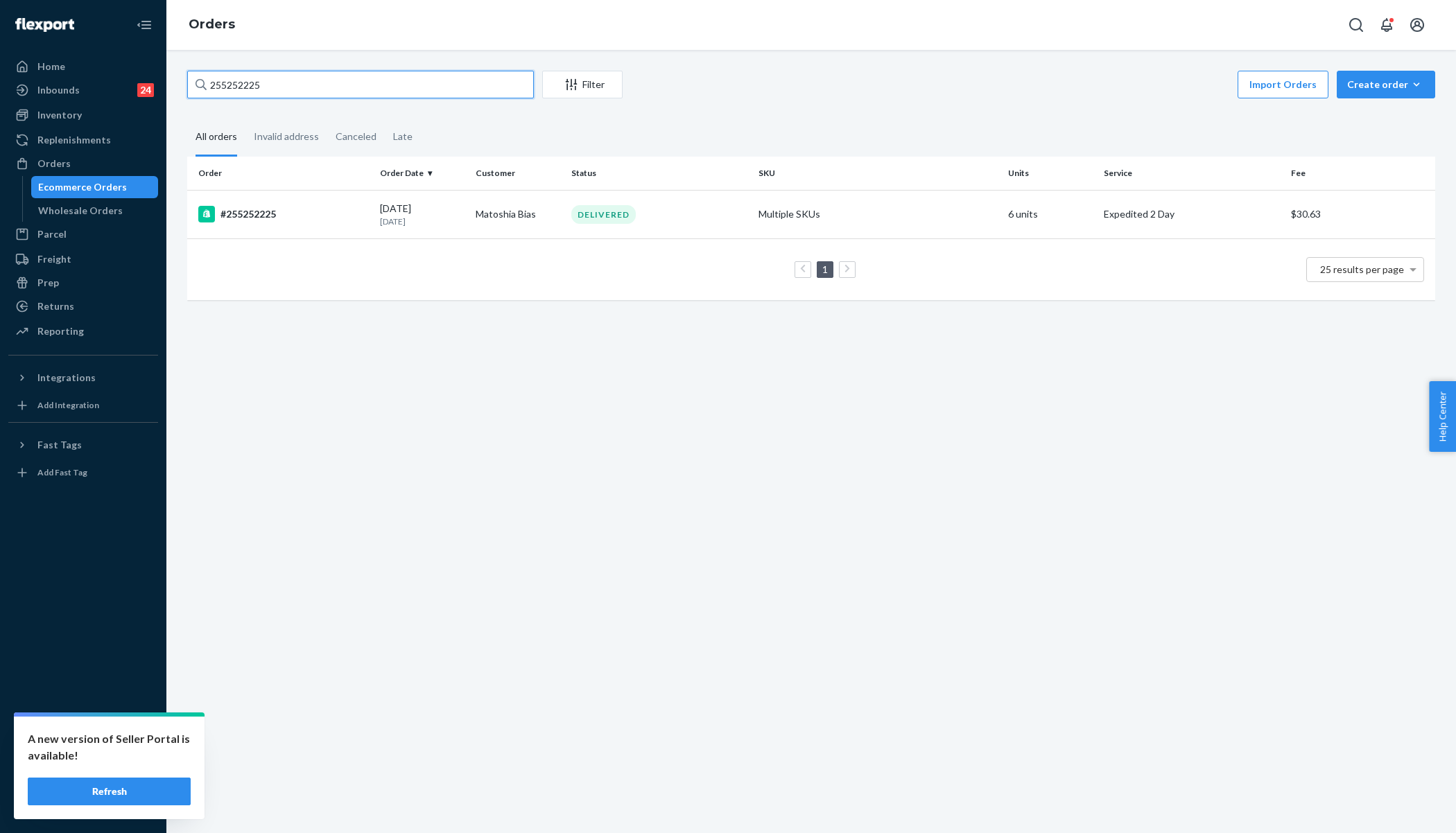
click at [273, 87] on input "255252225" at bounding box center [360, 85] width 347 height 28
paste input "4878797"
type input "254878797"
click at [371, 210] on td "#254878797" at bounding box center [280, 213] width 187 height 48
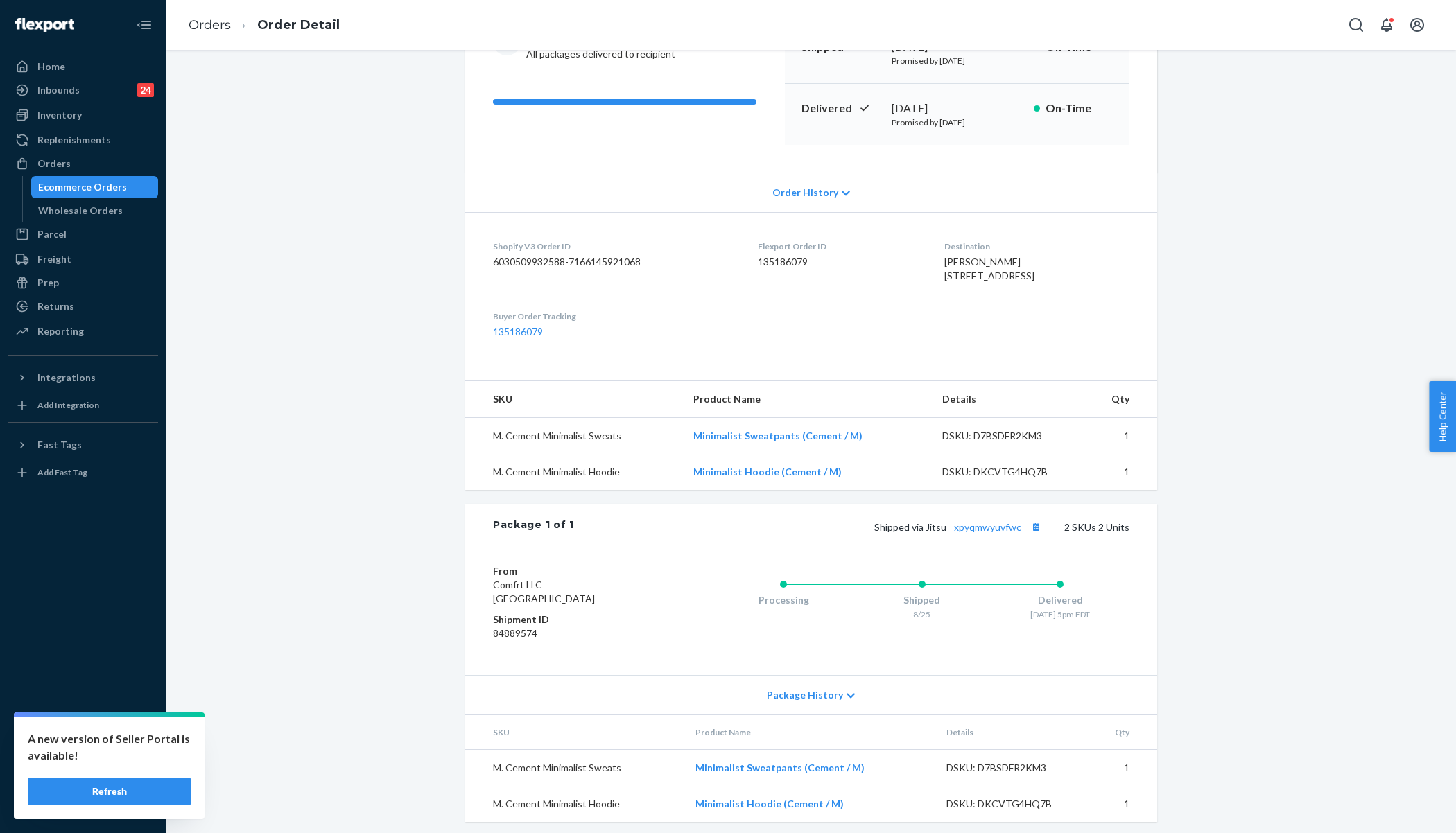
scroll to position [206, 0]
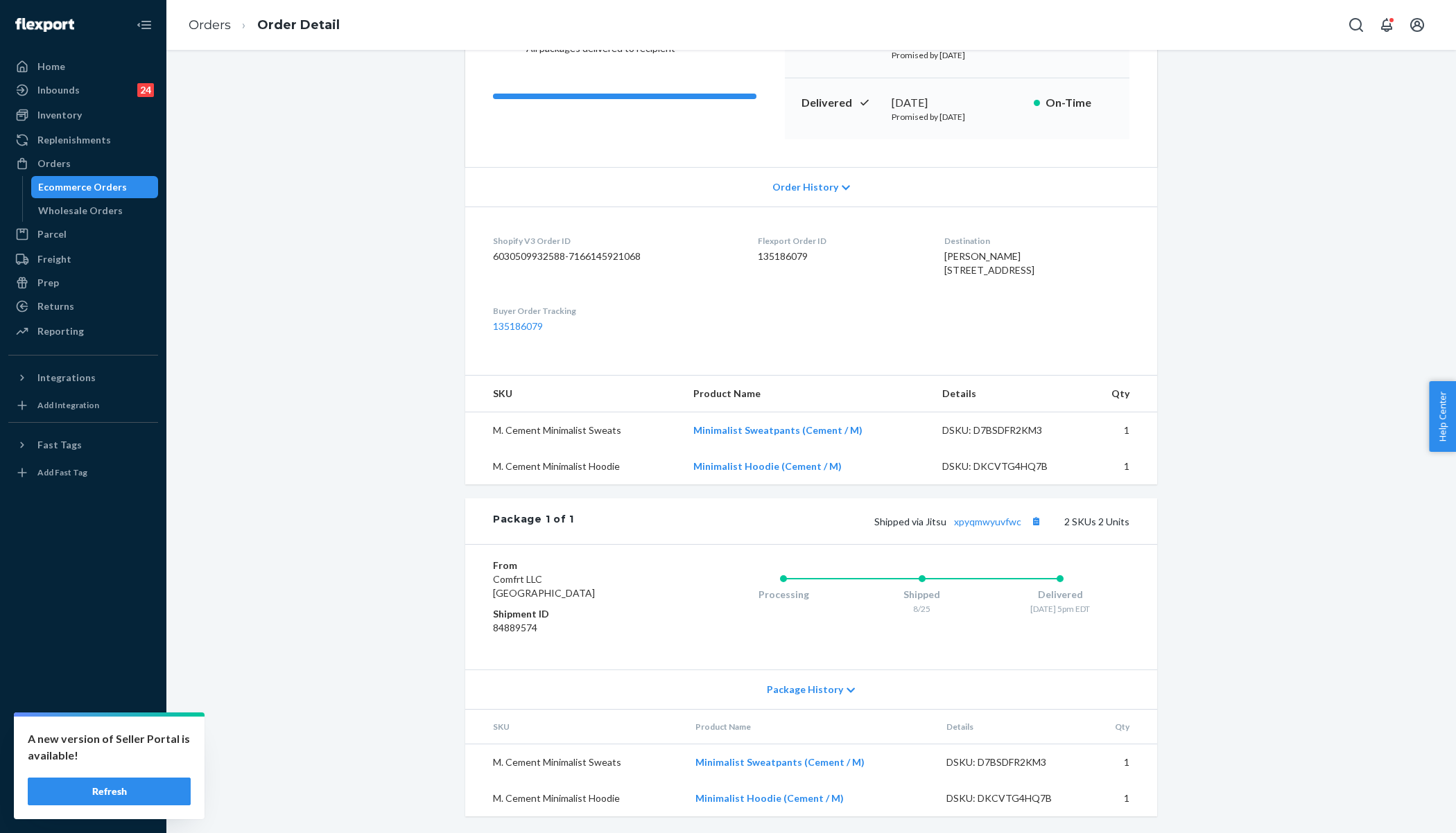
click at [135, 799] on button "Refresh" at bounding box center [109, 791] width 163 height 28
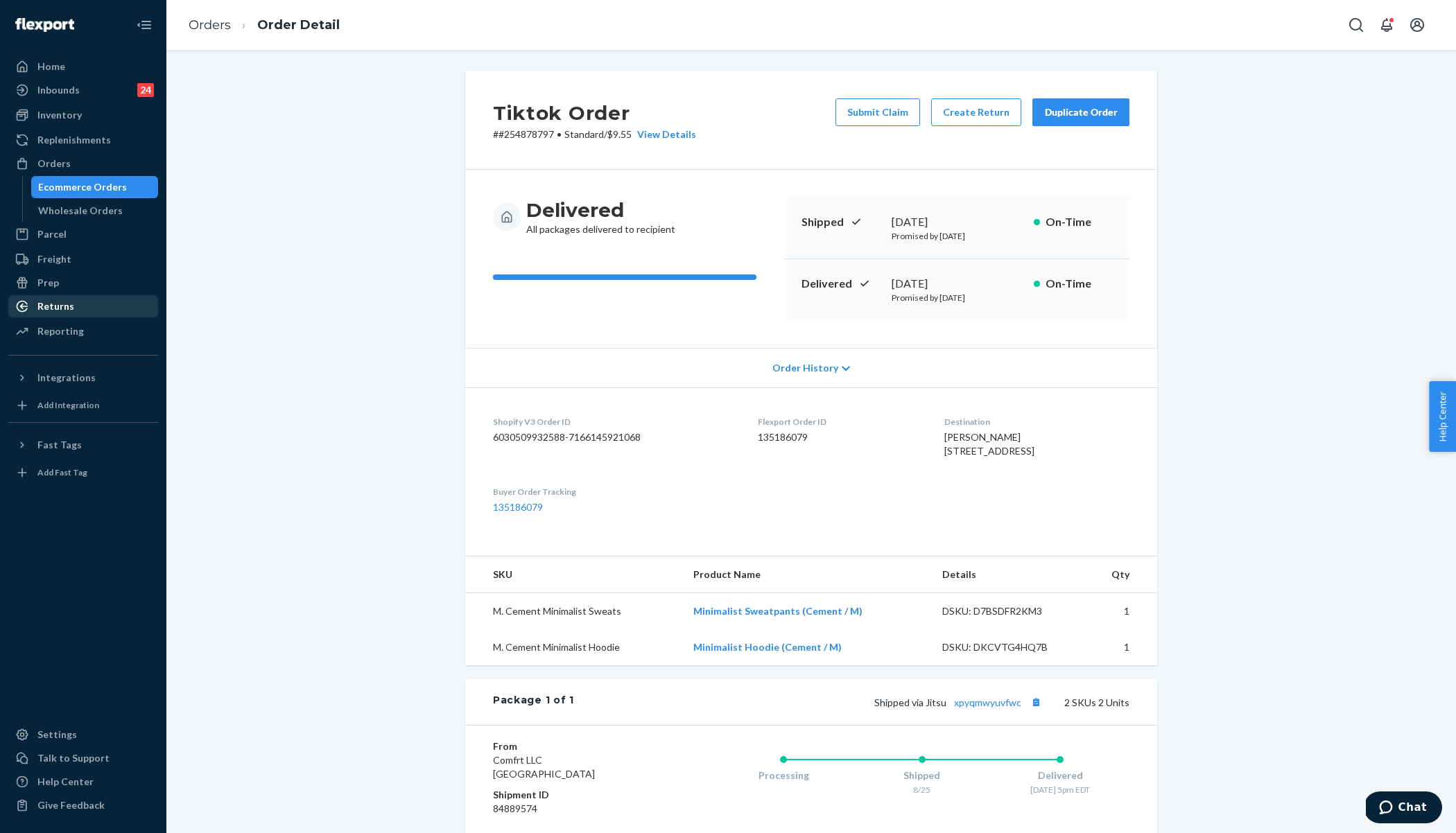
click at [101, 312] on div "Returns" at bounding box center [83, 306] width 147 height 20
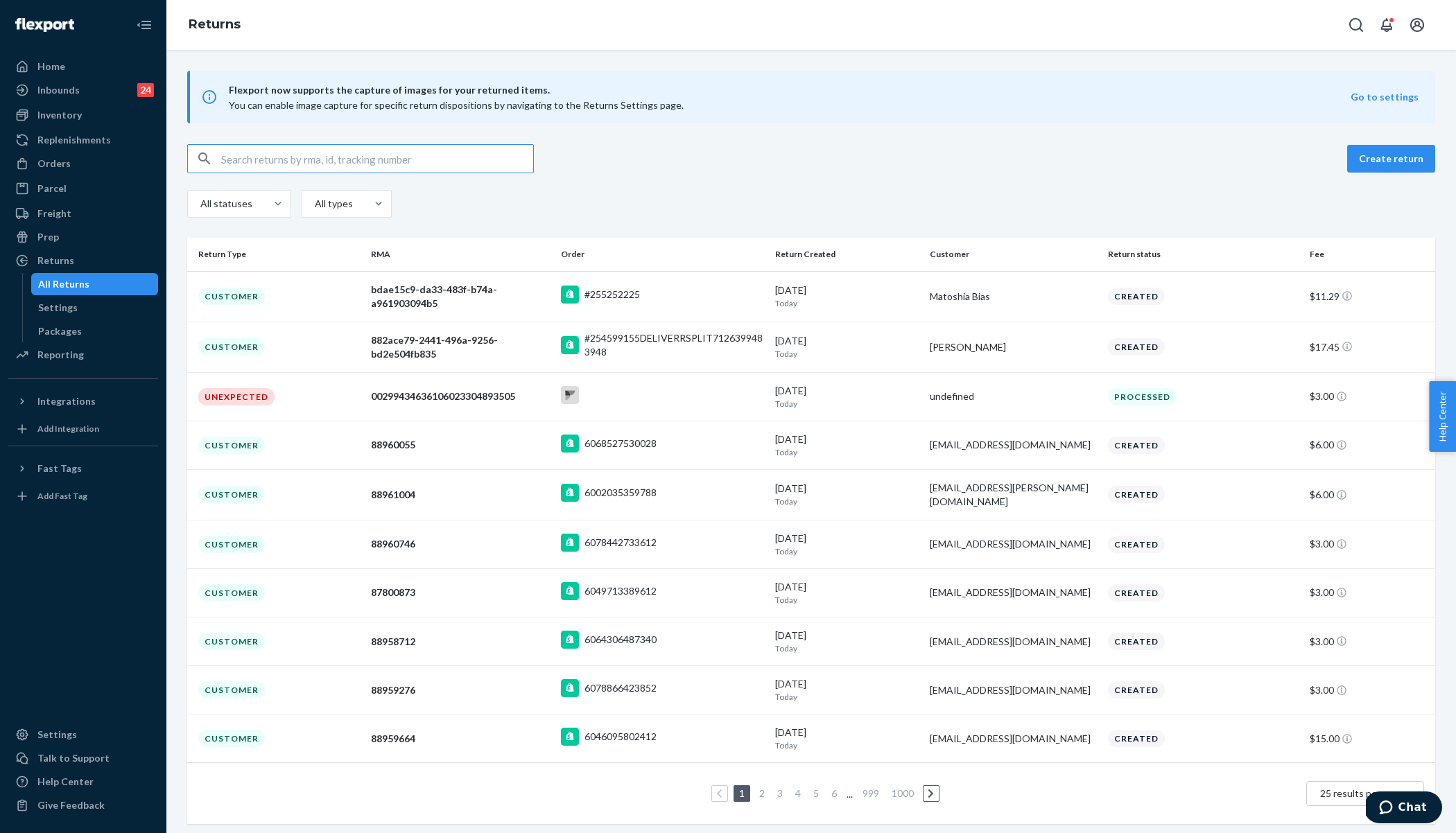
click at [981, 161] on div "Create return" at bounding box center [811, 158] width 1247 height 29
click at [59, 166] on div "Orders" at bounding box center [54, 163] width 34 height 14
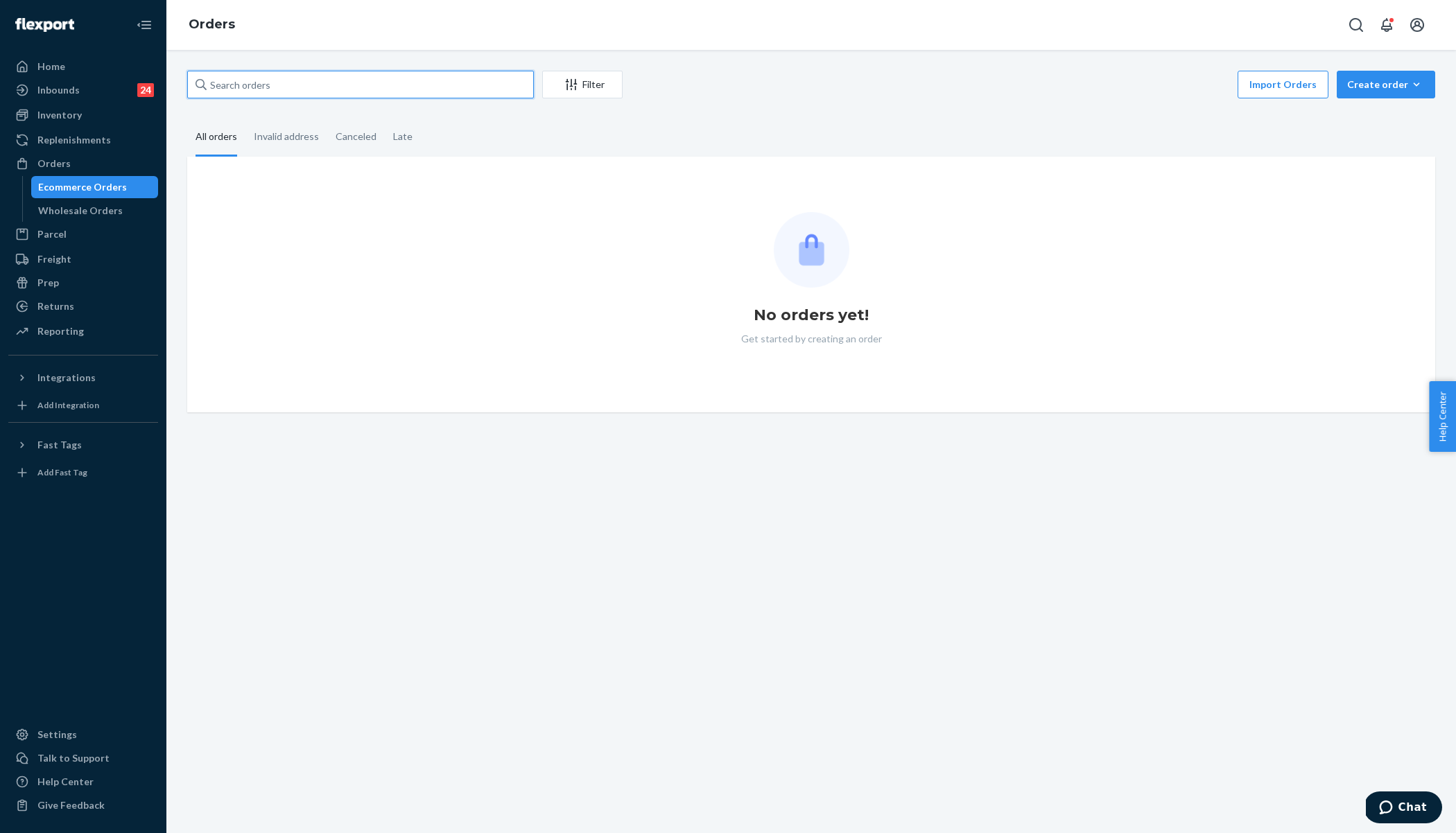
click at [304, 92] on input "text" at bounding box center [360, 85] width 347 height 28
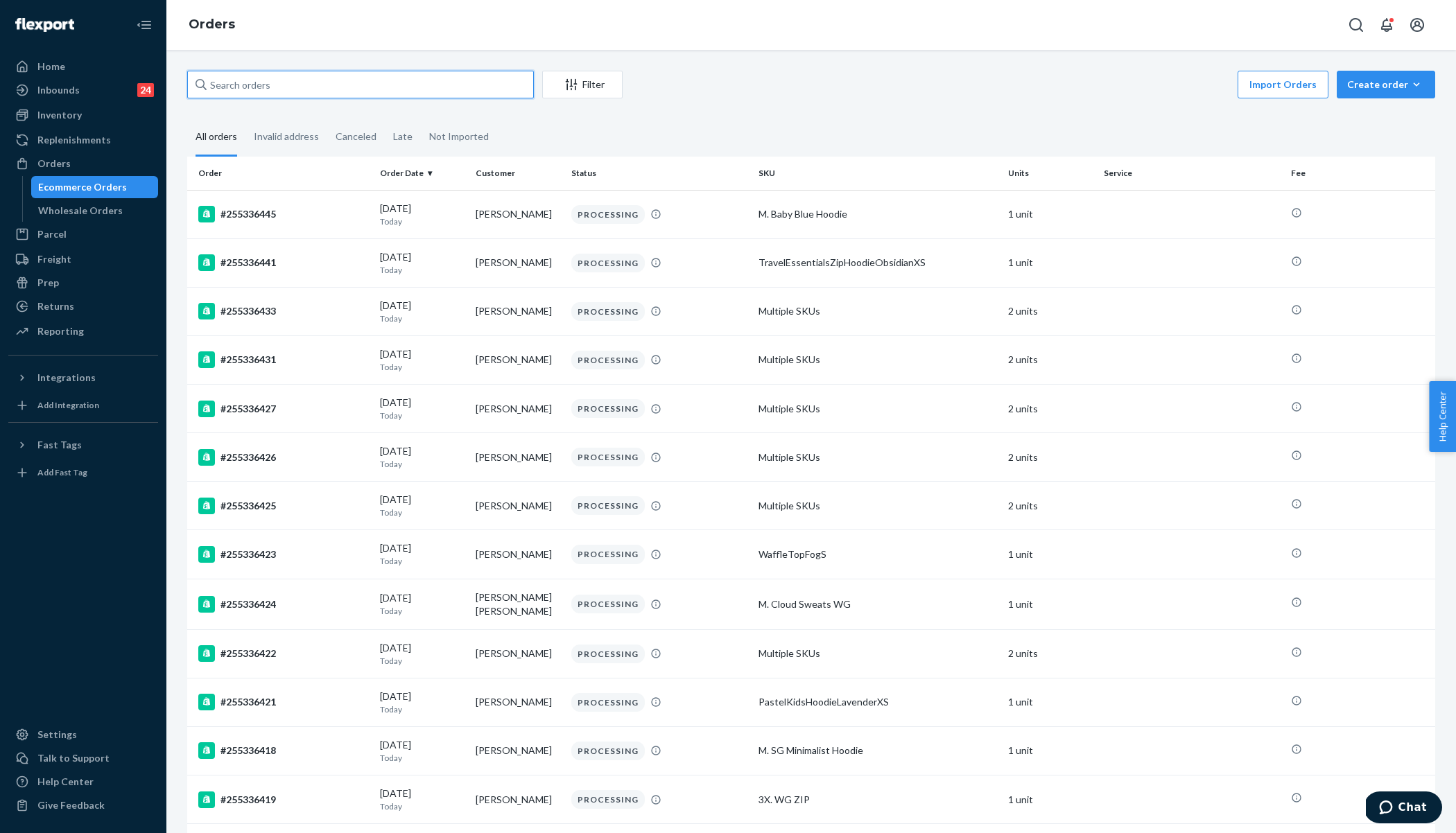
paste input "254878797"
type input "254878797"
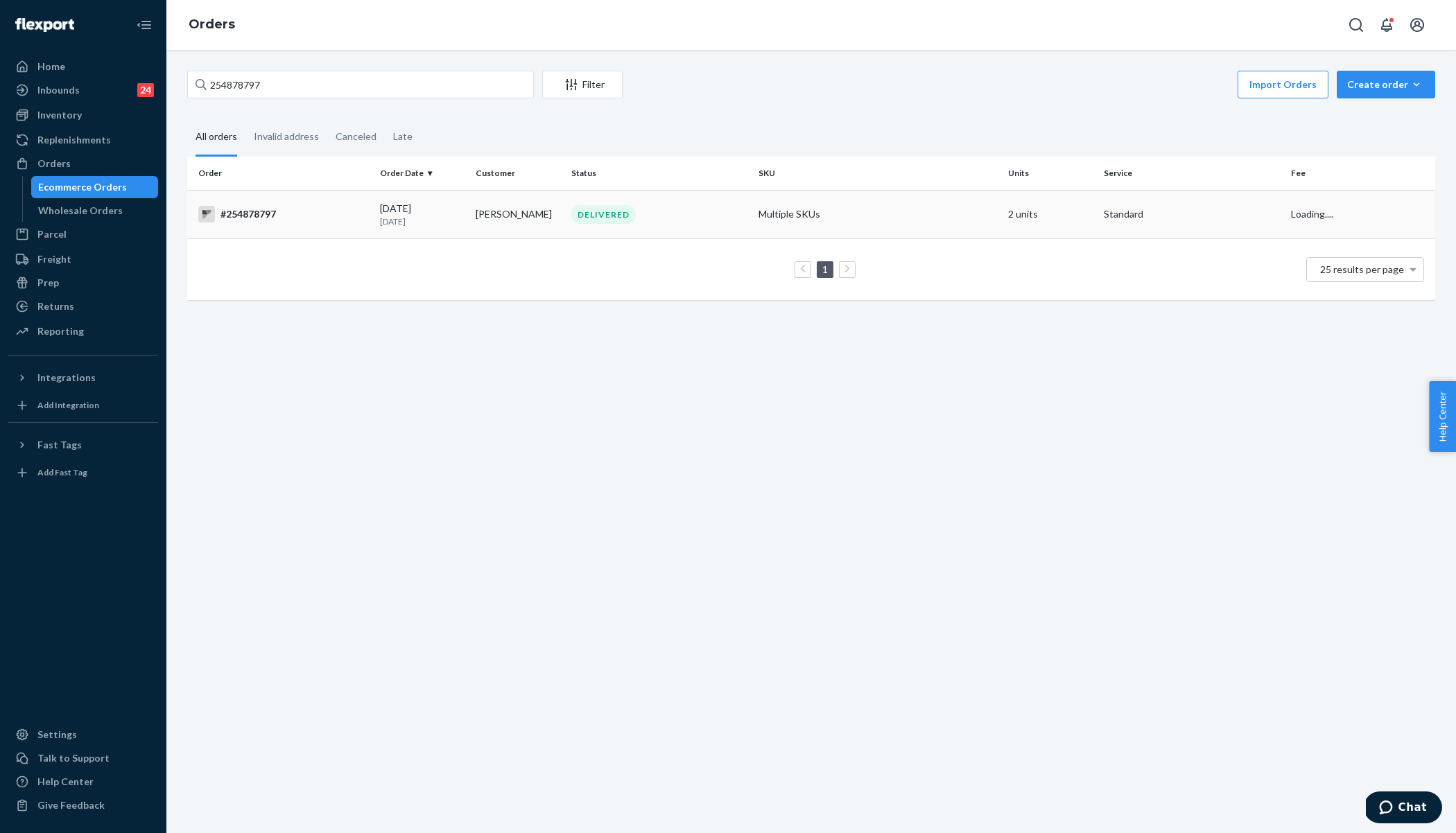
click at [319, 219] on div "#254878797" at bounding box center [284, 213] width 171 height 17
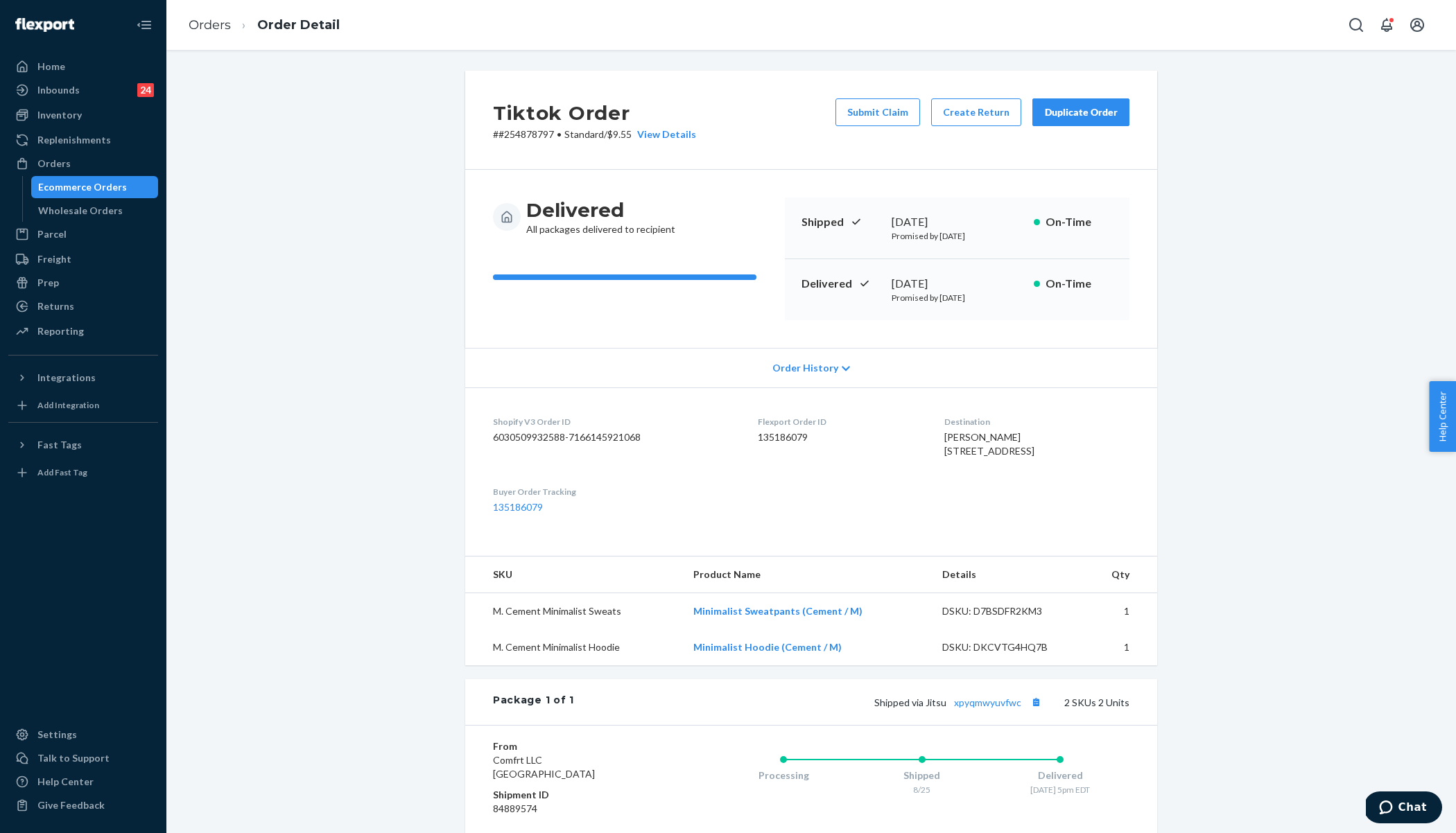
scroll to position [206, 0]
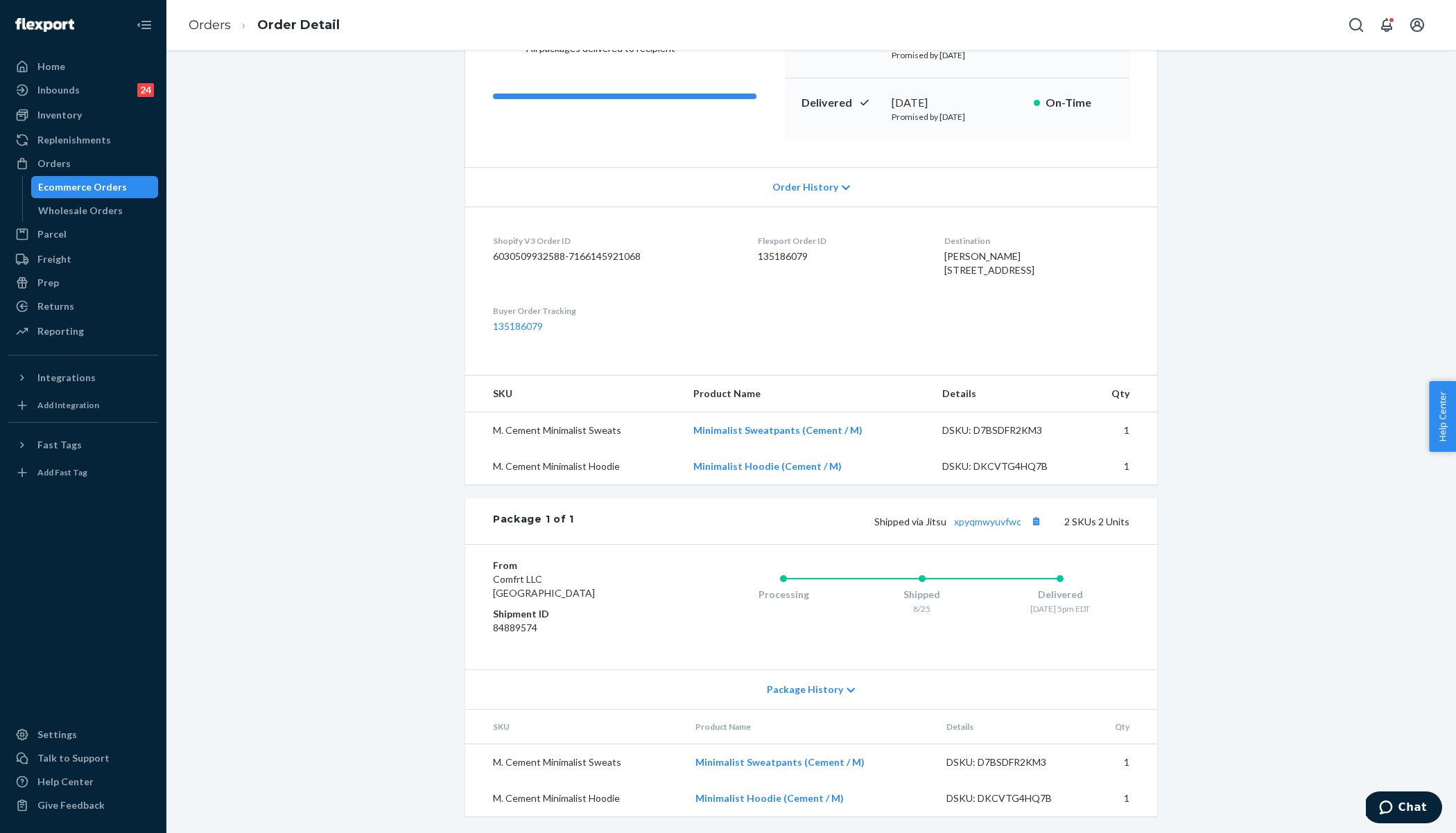
click at [967, 297] on dl "Shopify V3 Order ID 6030509932588-7166145921068 Flexport Order ID 135186079 Des…" at bounding box center [812, 284] width 692 height 154
click at [199, 29] on link "Orders" at bounding box center [210, 25] width 43 height 15
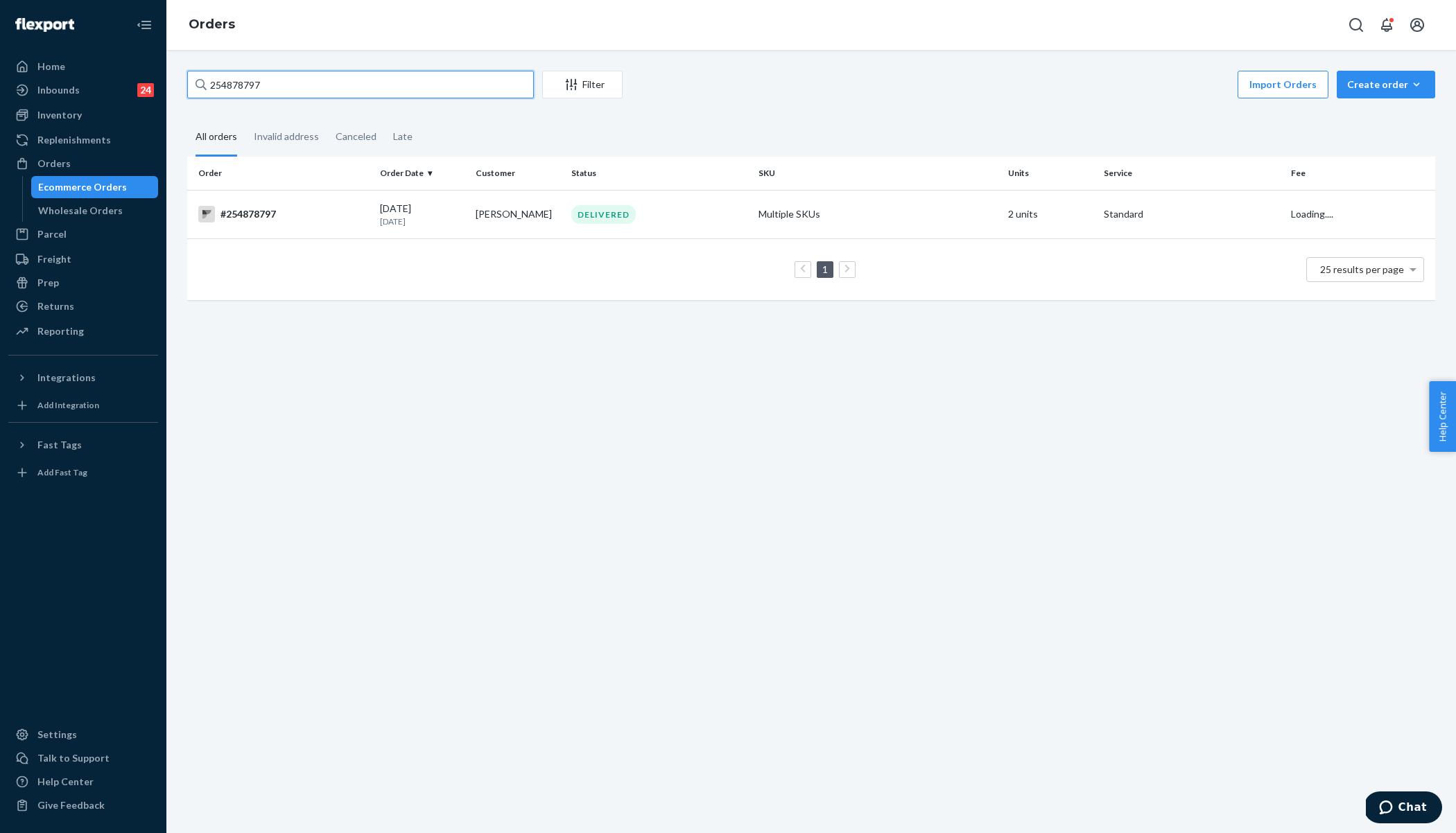
click at [320, 83] on input "254878797" at bounding box center [360, 85] width 347 height 28
click at [332, 219] on div "#254878797" at bounding box center [284, 213] width 171 height 17
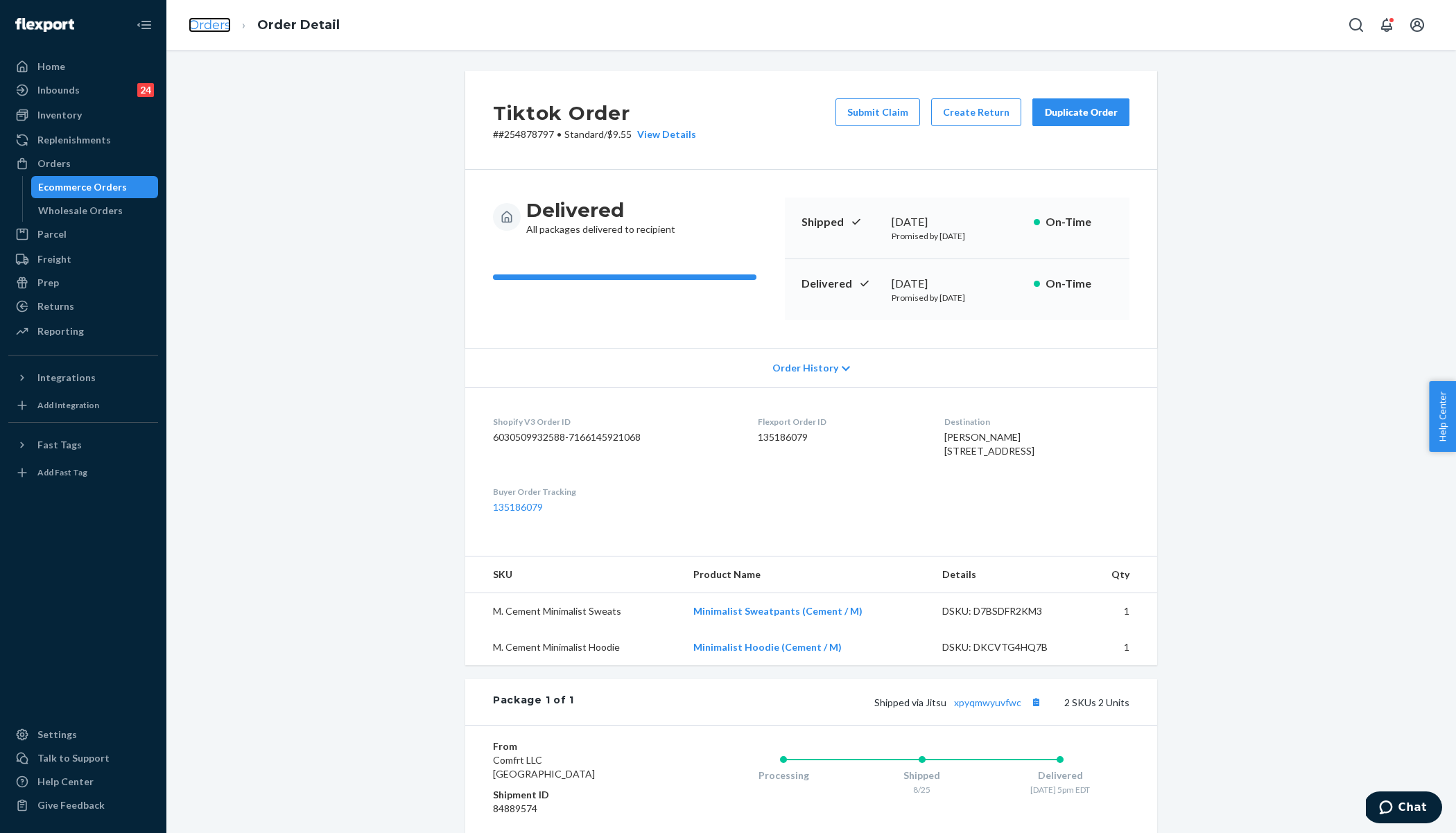
click at [210, 22] on link "Orders" at bounding box center [210, 25] width 43 height 15
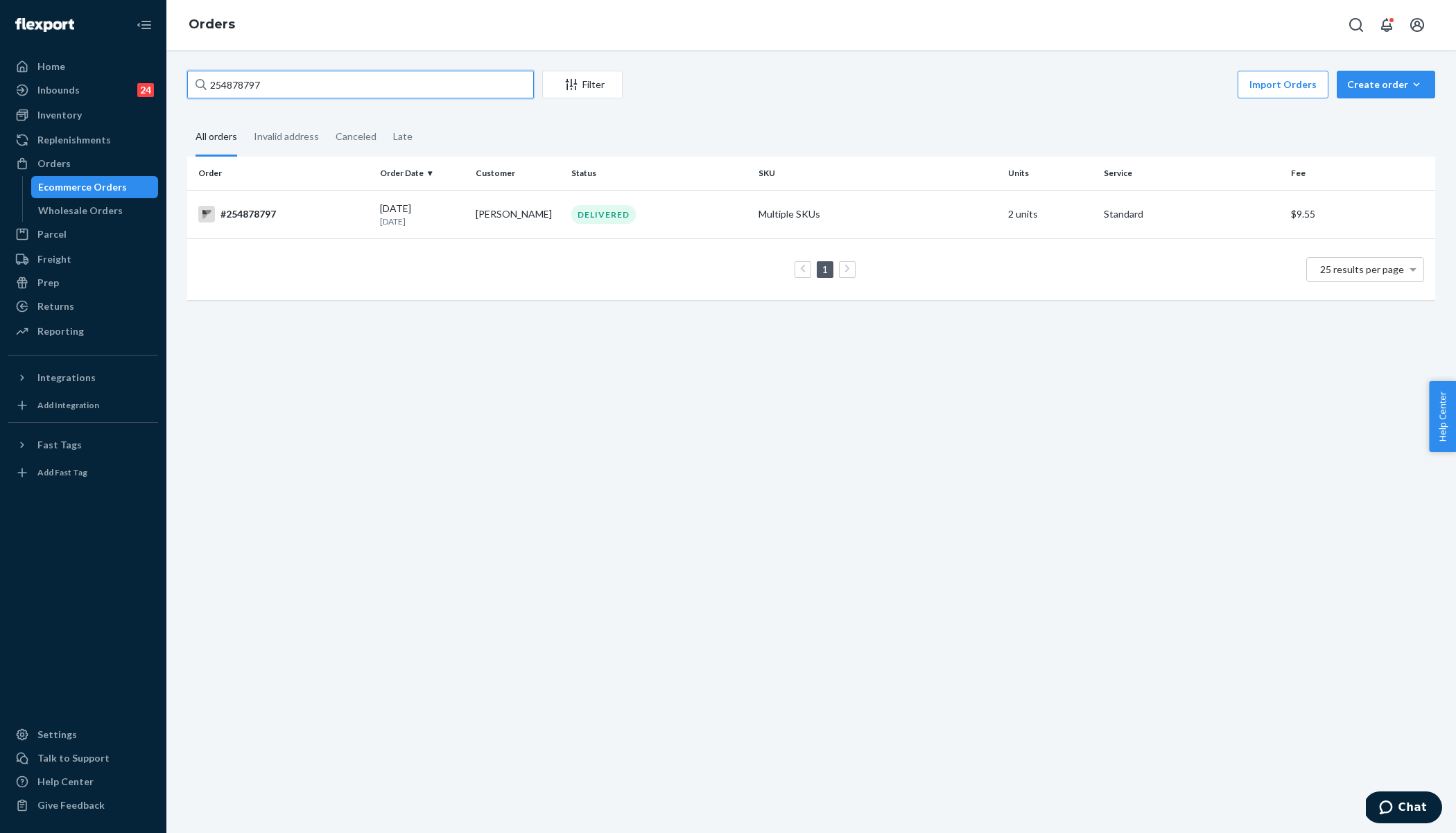
click at [354, 96] on input "254878797" at bounding box center [360, 85] width 347 height 28
paste input "3643491"
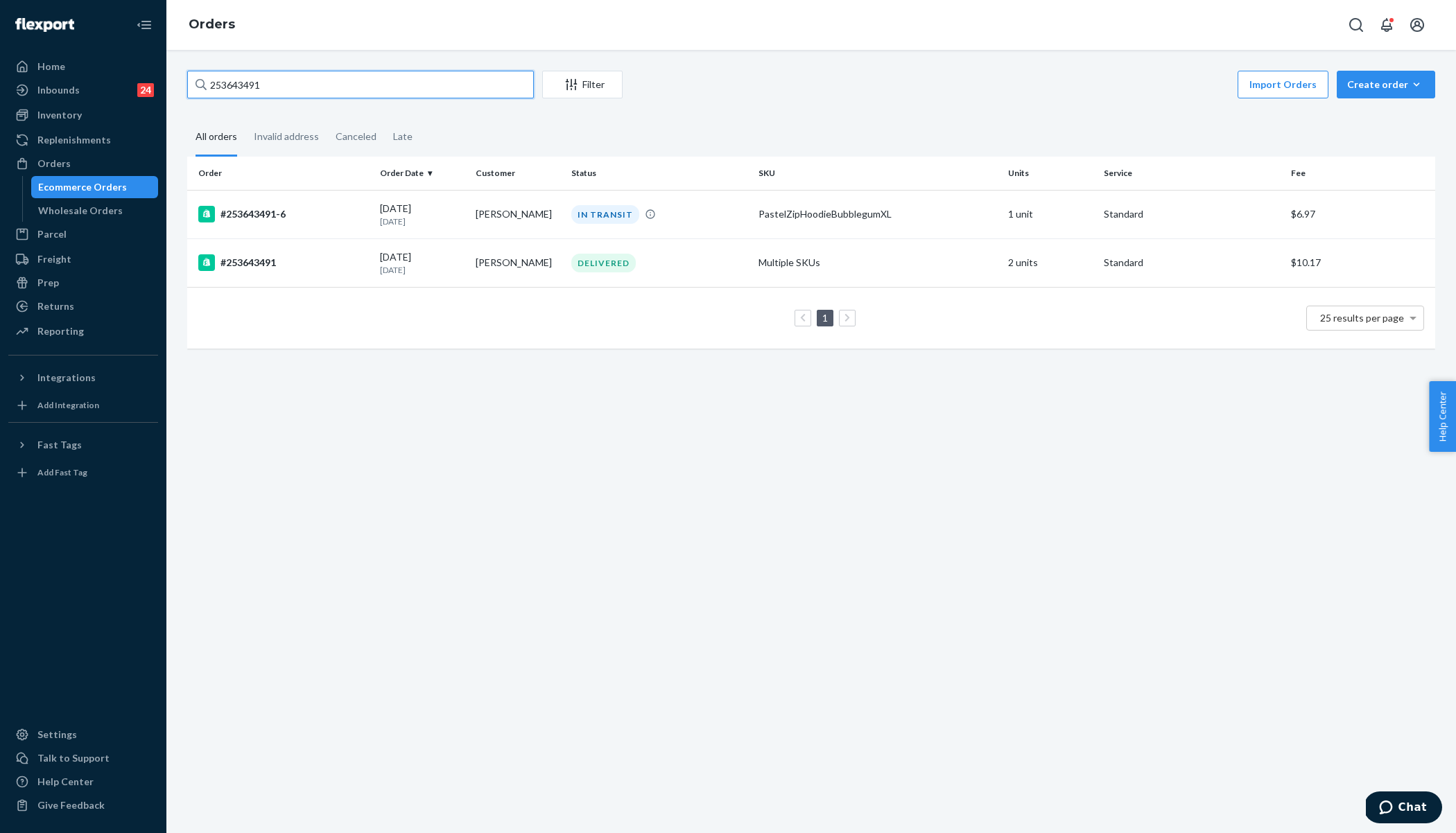
type input "253643491"
click at [371, 208] on td "#253643491-6" at bounding box center [280, 213] width 187 height 48
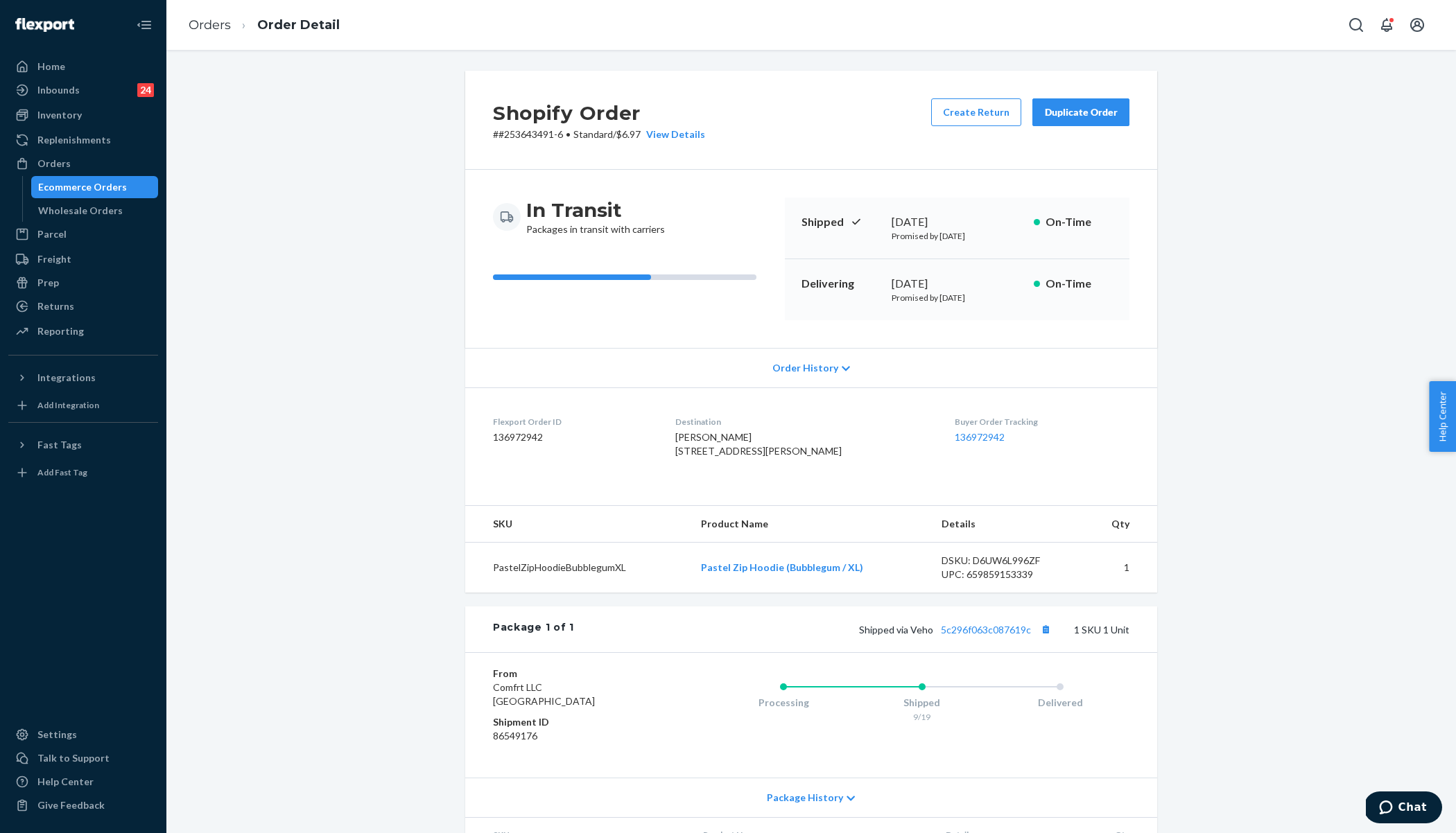
scroll to position [111, 0]
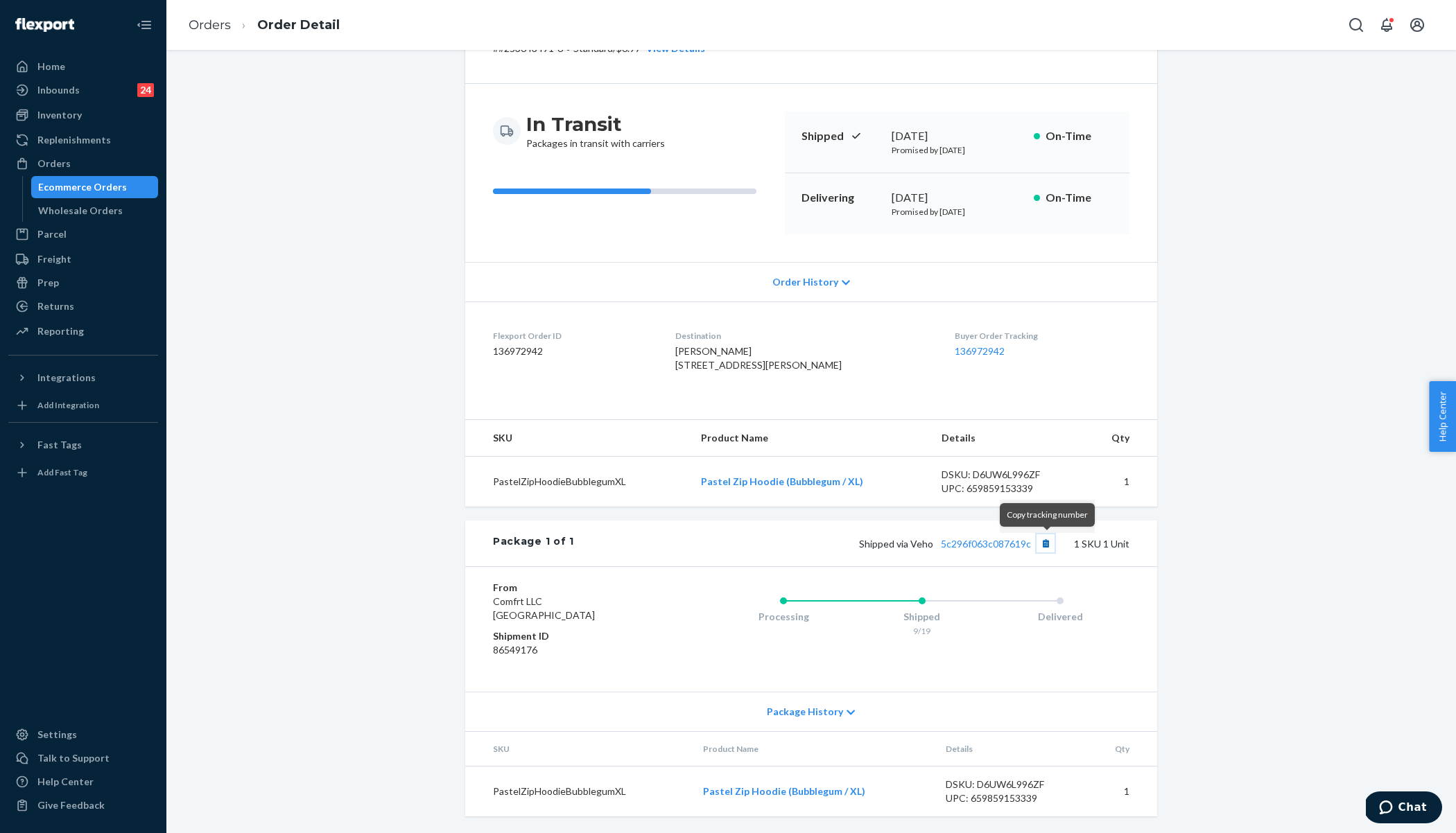
click at [1047, 545] on button "Copy tracking number" at bounding box center [1045, 543] width 18 height 18
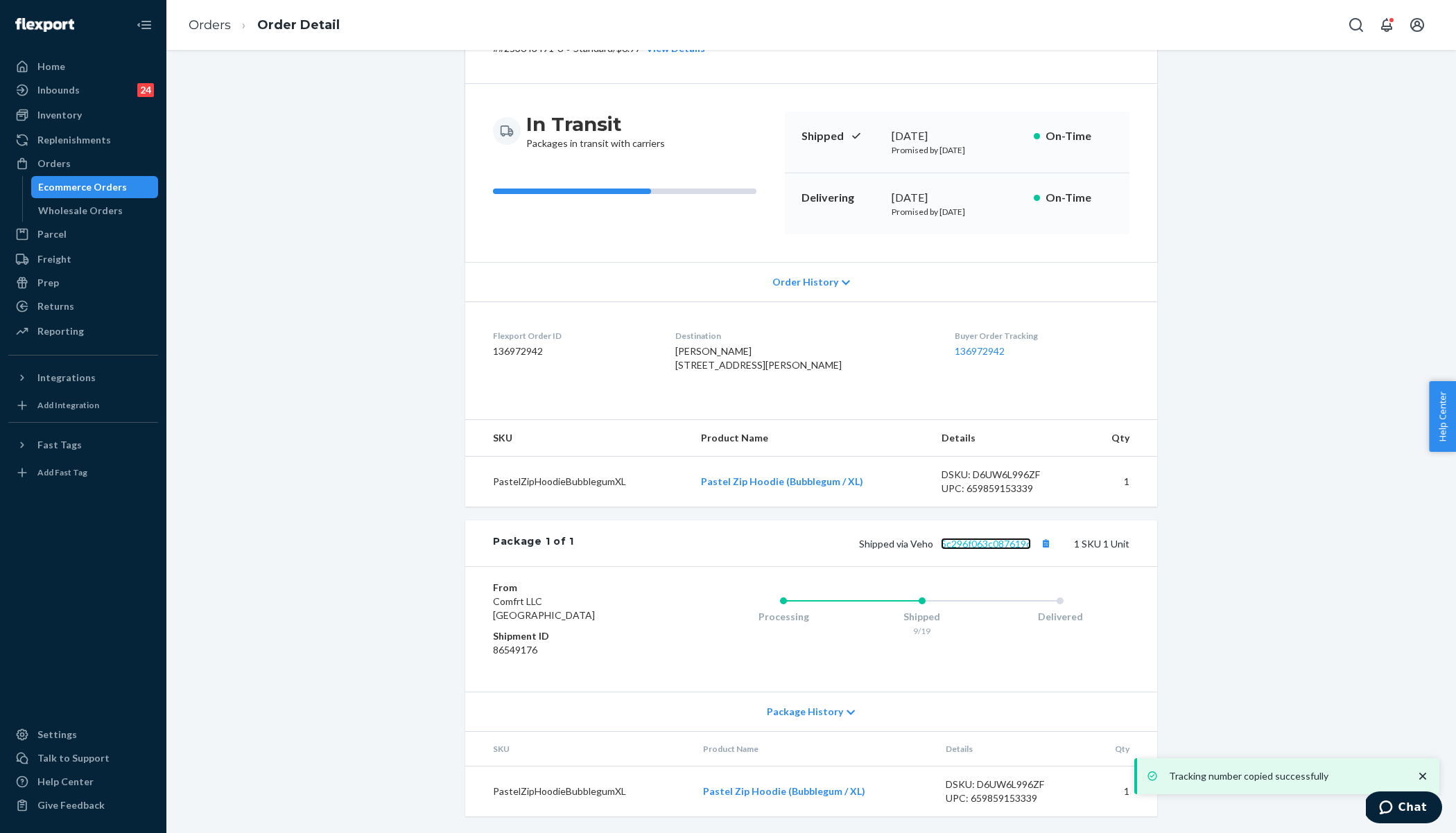
click at [963, 543] on link "5c296f063c087619c" at bounding box center [985, 543] width 90 height 12
click at [202, 26] on link "Orders" at bounding box center [210, 25] width 43 height 15
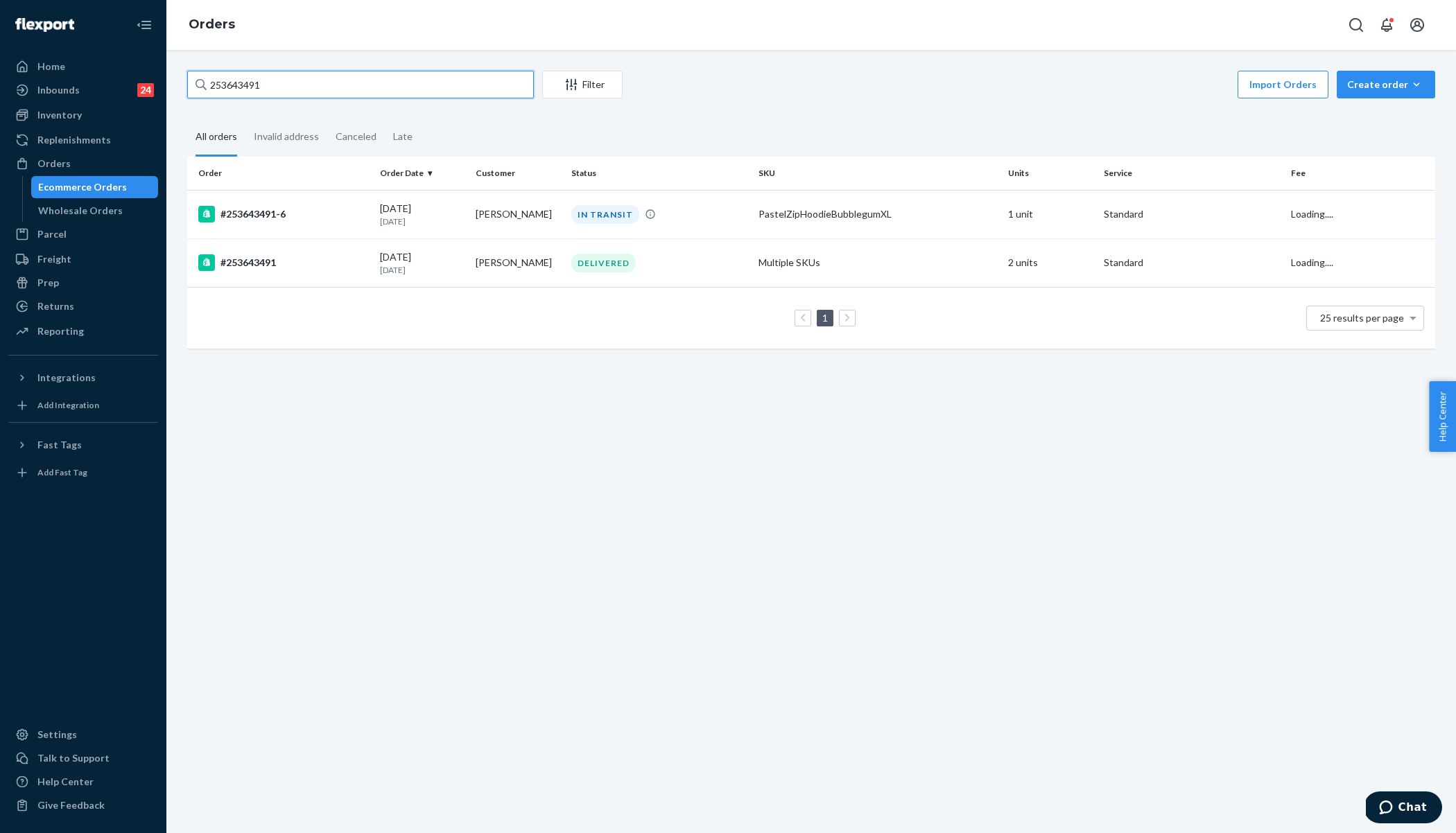
click at [292, 78] on input "253643491" at bounding box center [360, 85] width 347 height 28
paste input "4621227"
type input "254621227"
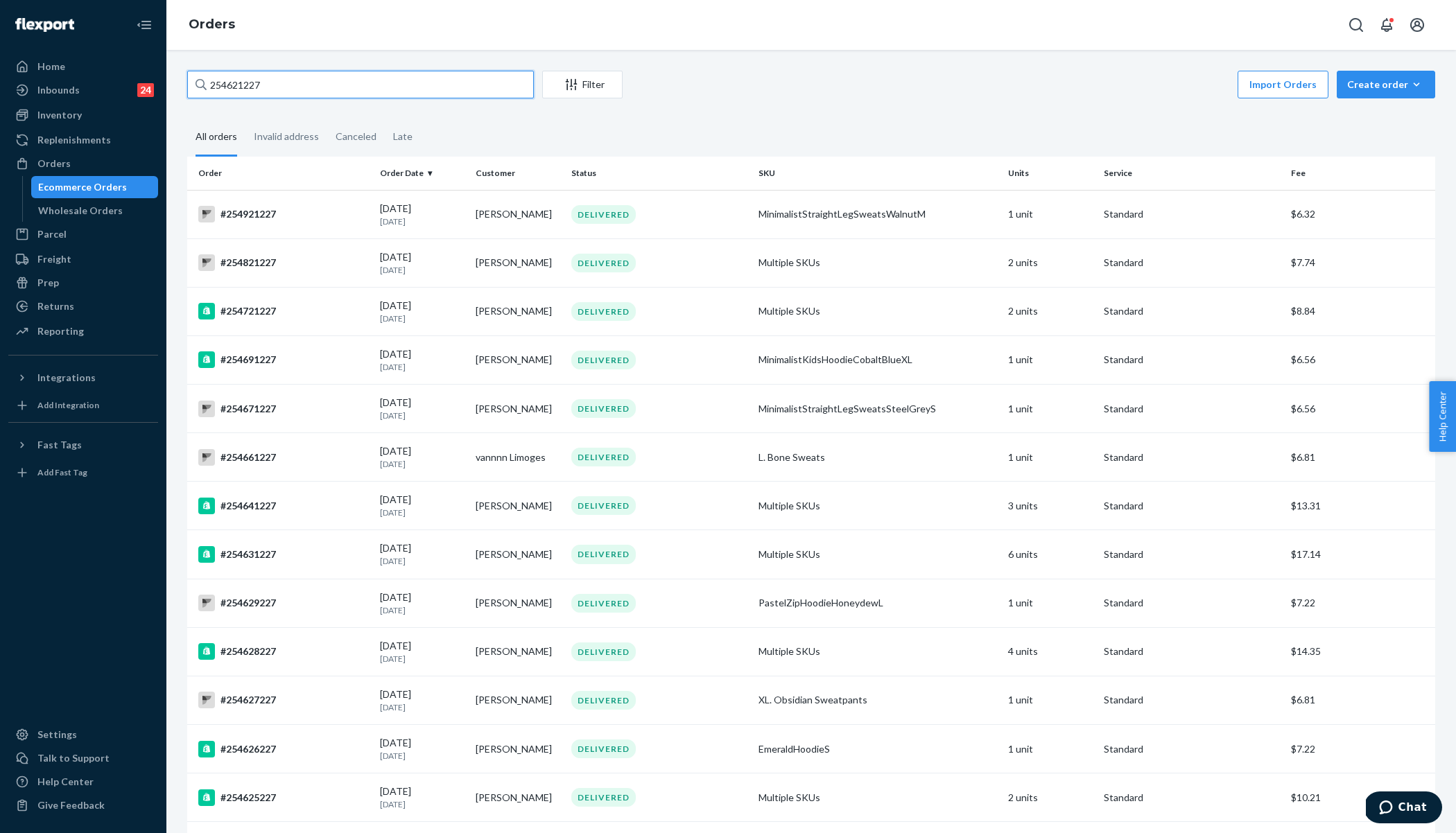
click at [294, 96] on input "254621227" at bounding box center [360, 85] width 347 height 28
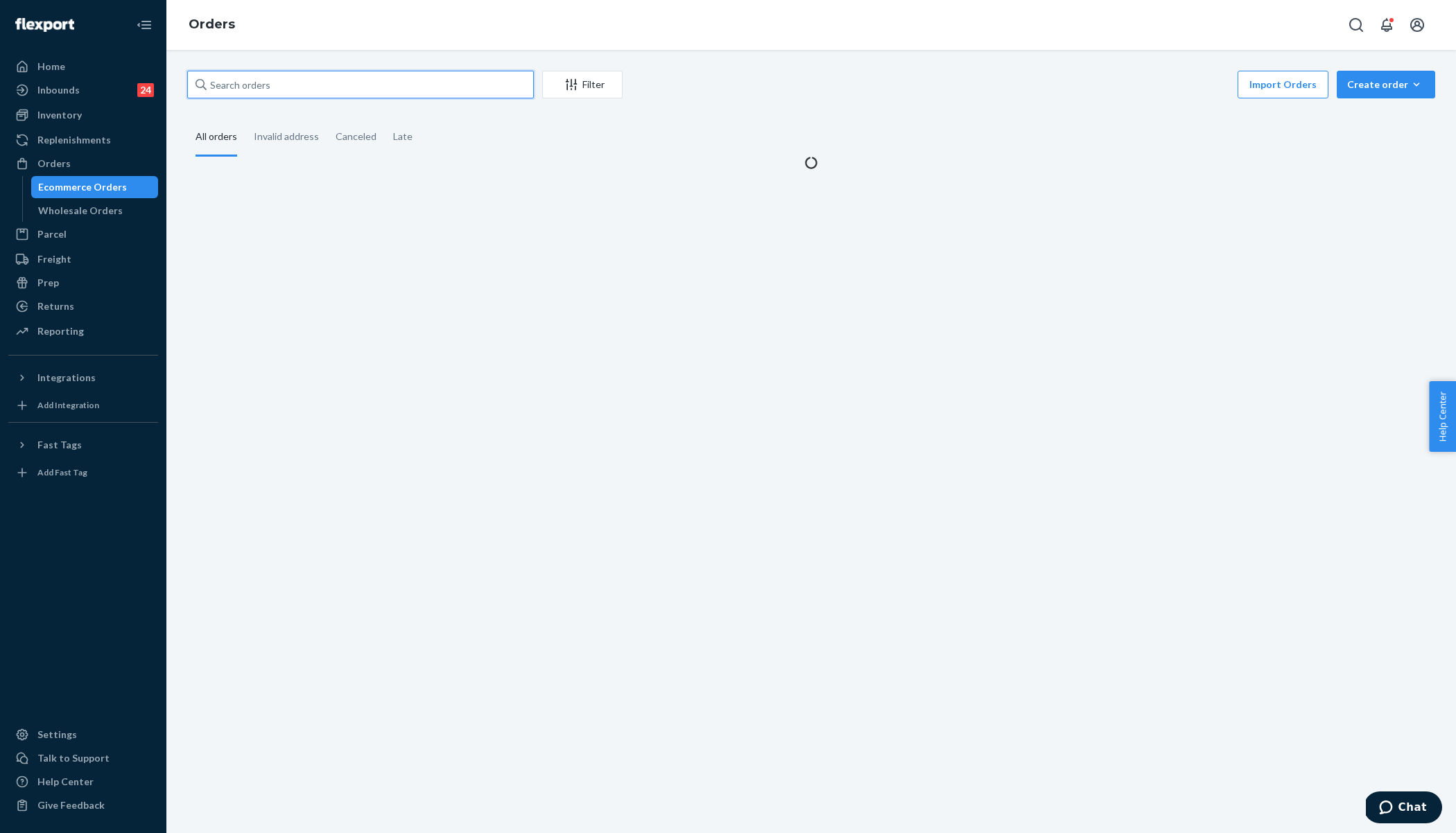
paste input "254621227"
type input "254621227"
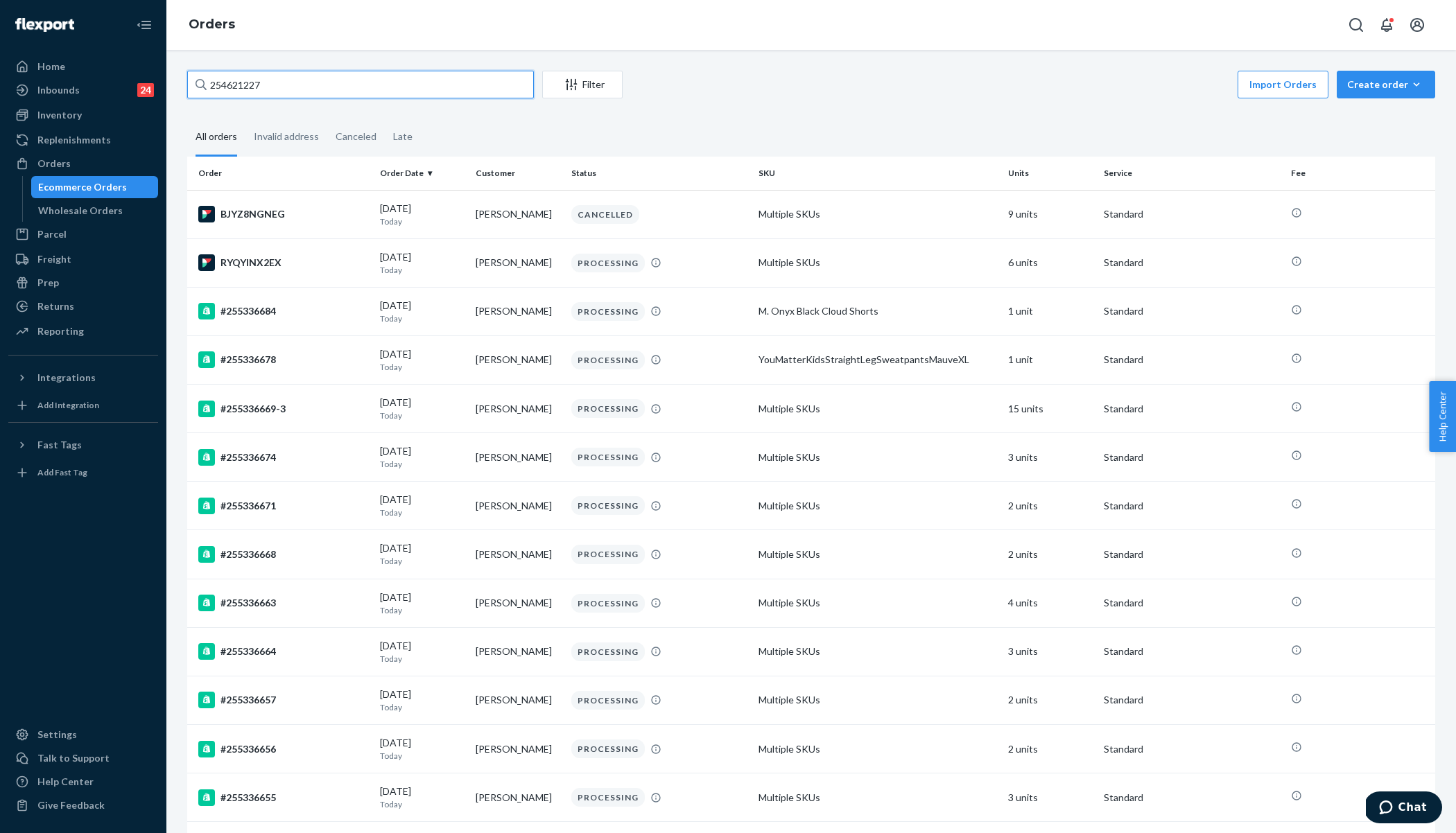
click at [317, 83] on input "254621227" at bounding box center [360, 85] width 347 height 28
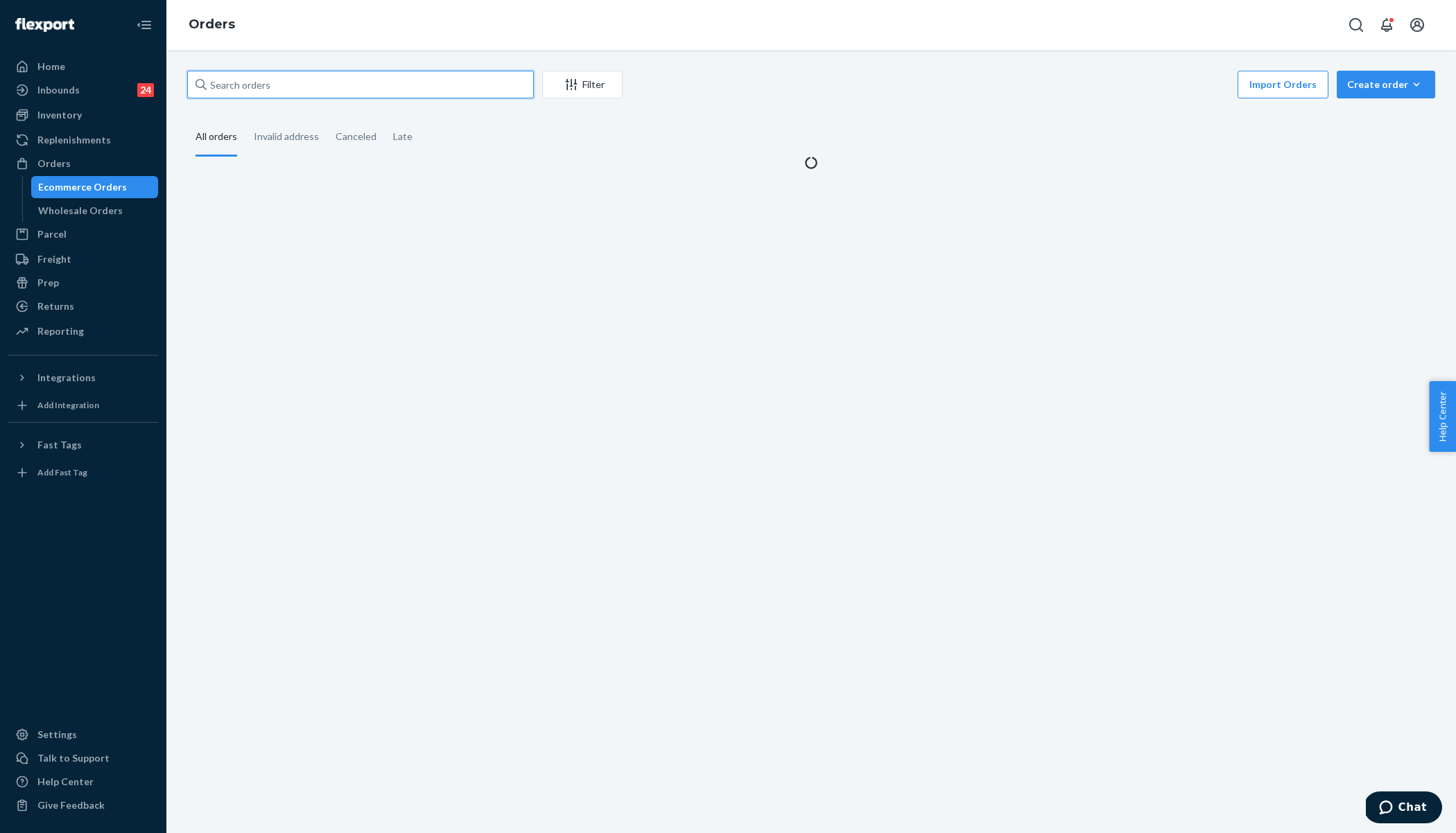
paste input "254621227"
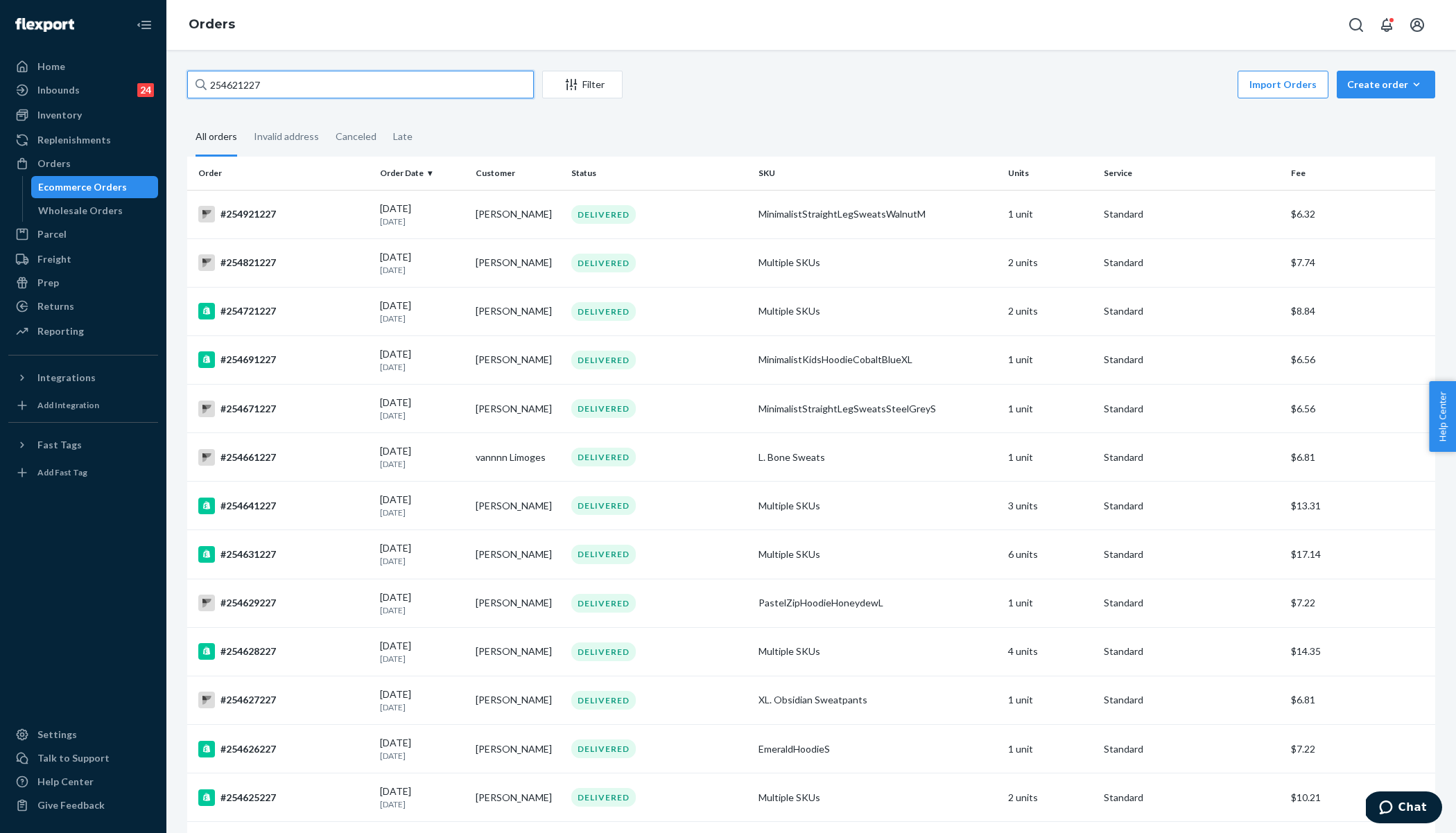
type input "254621227"
